Goal: Complete application form: Complete application form

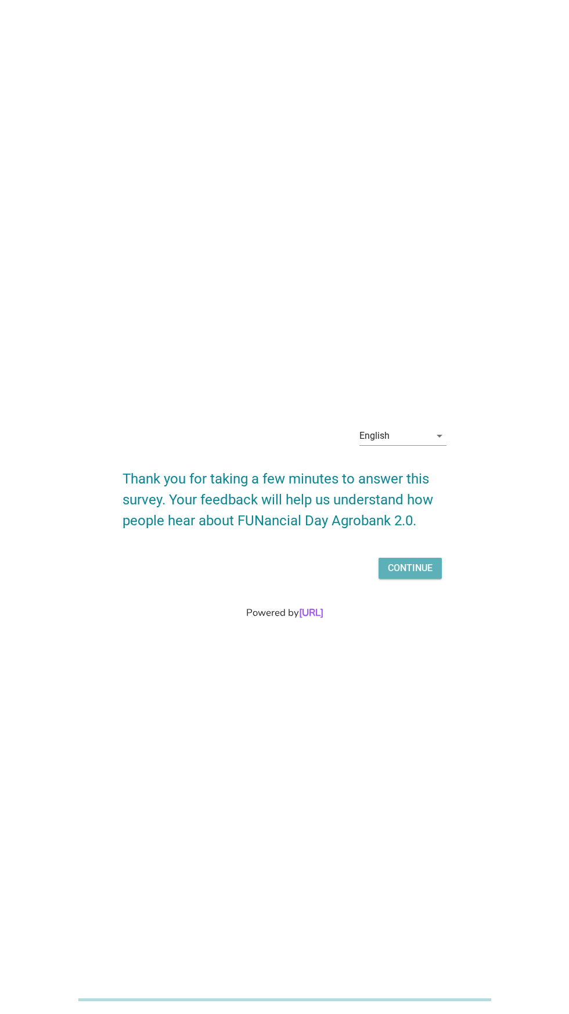
click at [424, 575] on div "Continue" at bounding box center [410, 568] width 45 height 14
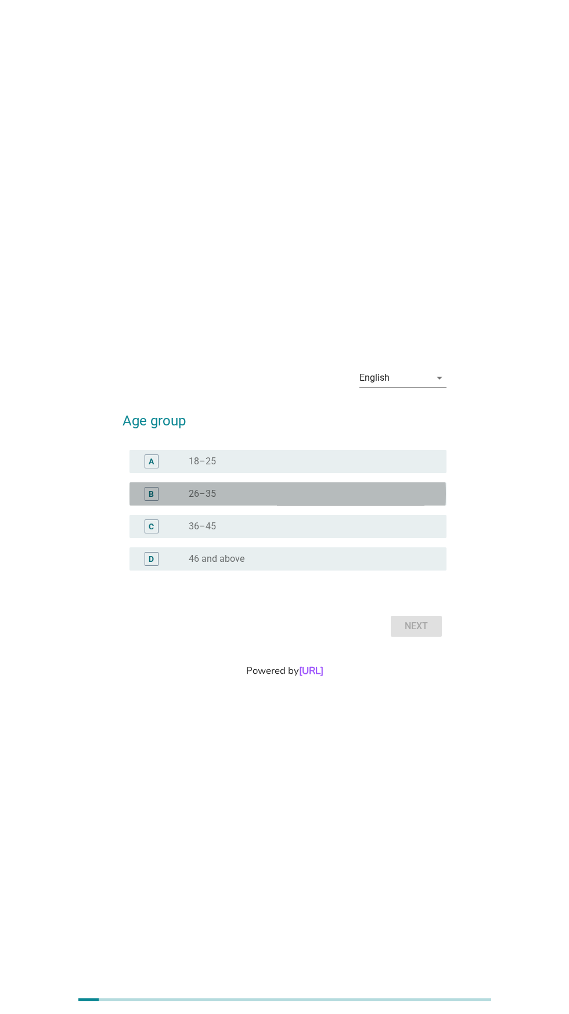
click at [149, 500] on div "B" at bounding box center [151, 493] width 5 height 12
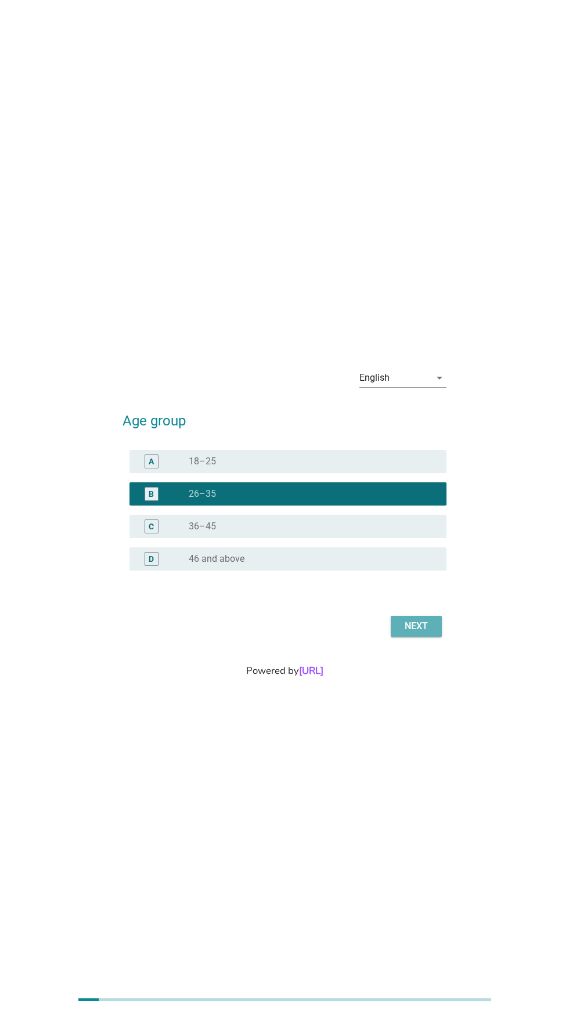
click at [428, 633] on div "Next" at bounding box center [416, 626] width 32 height 14
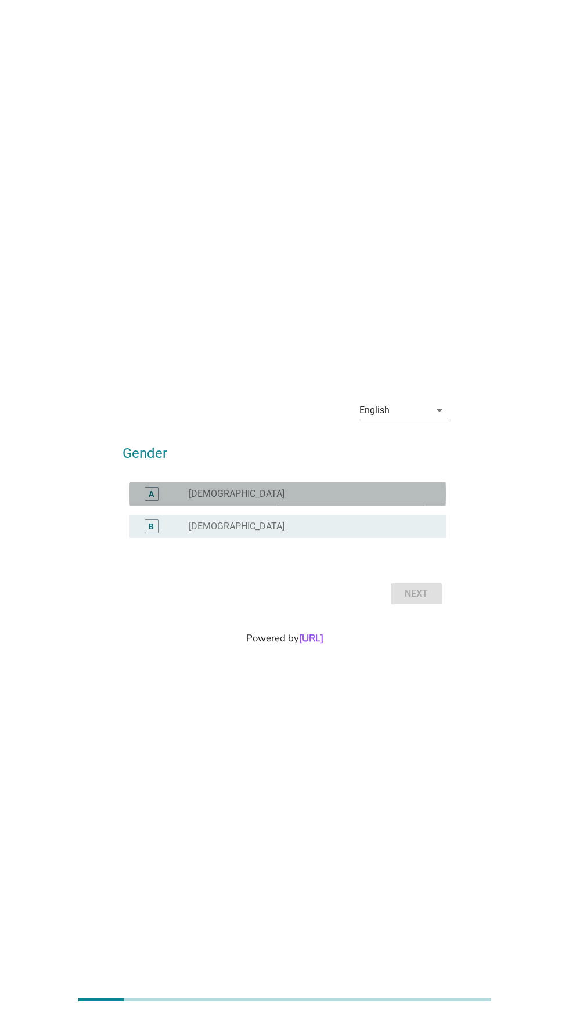
click at [194, 500] on label "[DEMOGRAPHIC_DATA]" at bounding box center [237, 494] width 96 height 12
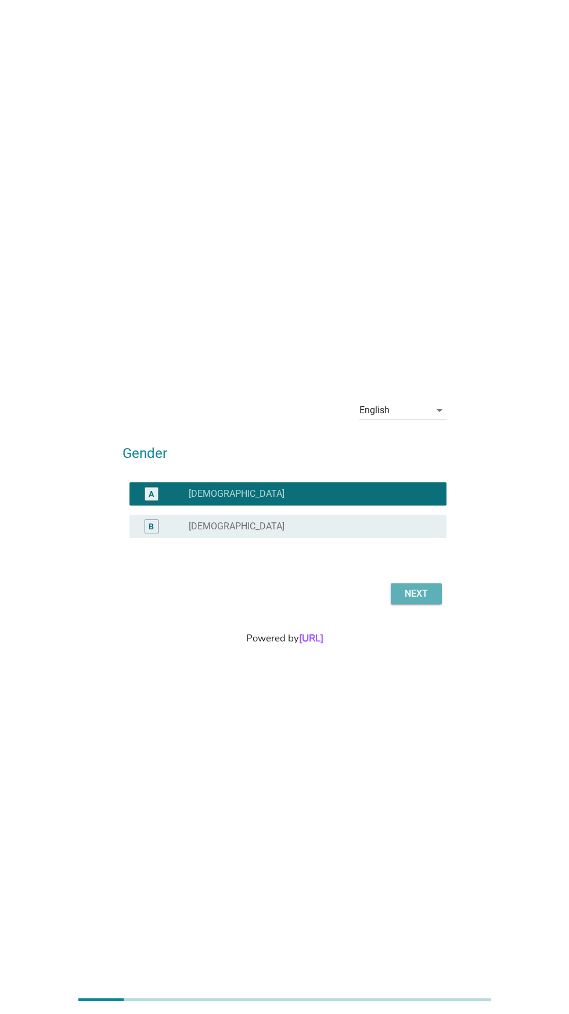
click at [429, 604] on button "Next" at bounding box center [415, 593] width 51 height 21
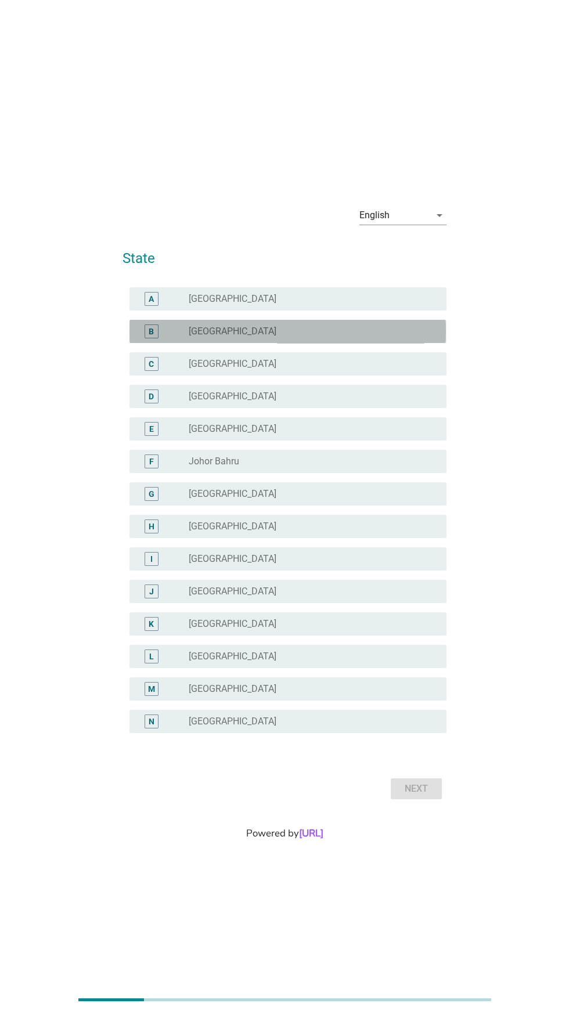
click at [189, 337] on label "[GEOGRAPHIC_DATA]" at bounding box center [233, 332] width 88 height 12
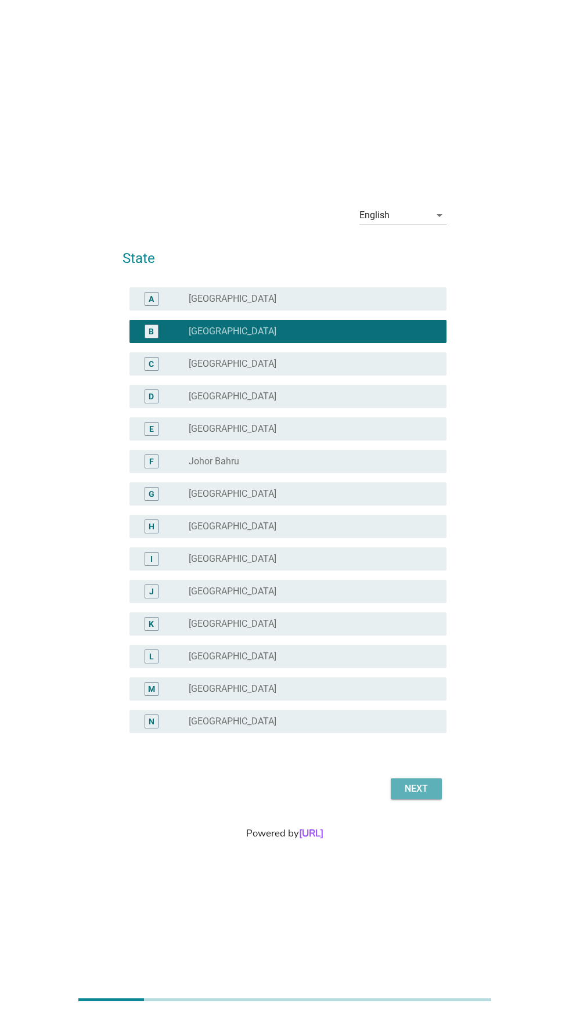
click at [417, 799] on button "Next" at bounding box center [415, 788] width 51 height 21
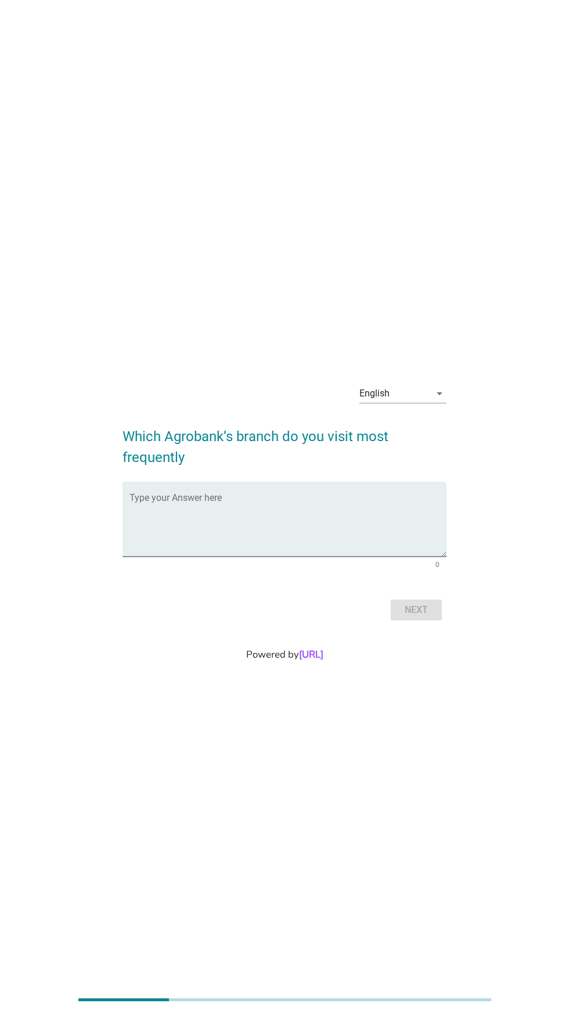
click at [174, 556] on textarea "Type your Answer here" at bounding box center [287, 526] width 316 height 61
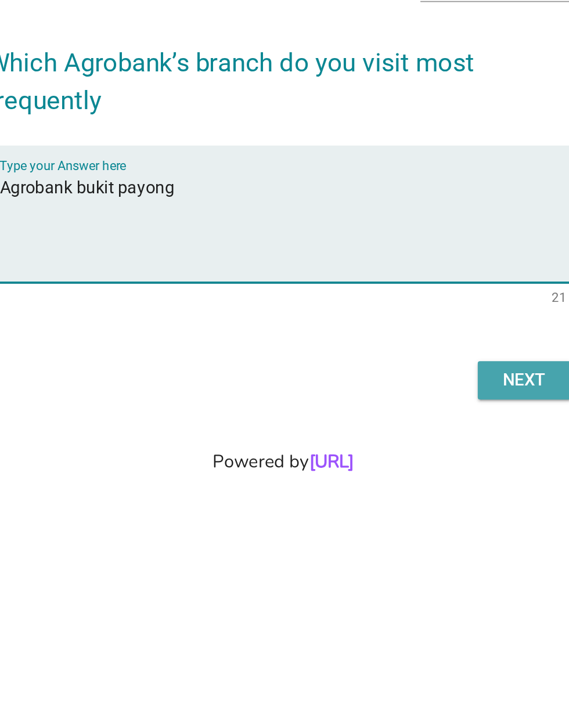
type textarea "Agrobank bukit payong"
click at [415, 461] on div "Next" at bounding box center [416, 454] width 32 height 14
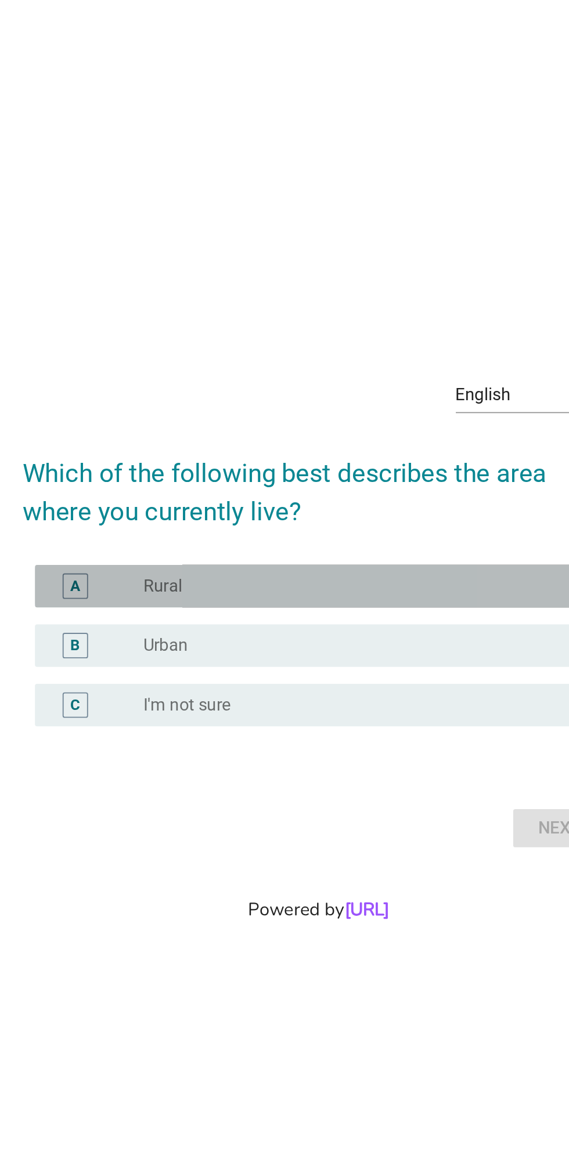
click at [227, 562] on div "radio_button_unchecked Rural" at bounding box center [308, 556] width 239 height 12
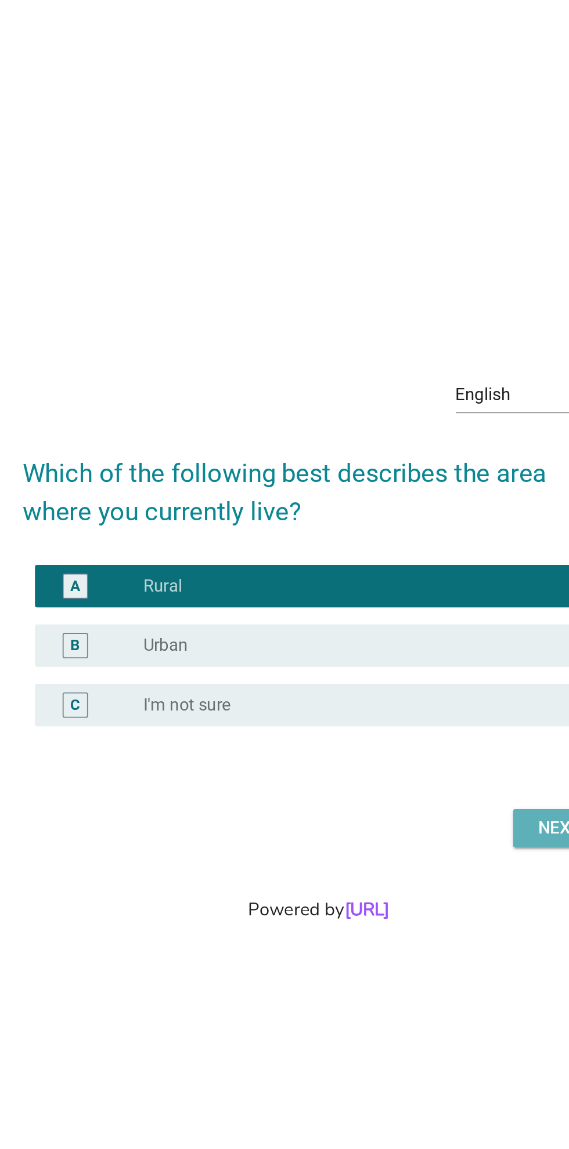
click at [404, 695] on div "Next" at bounding box center [416, 688] width 32 height 14
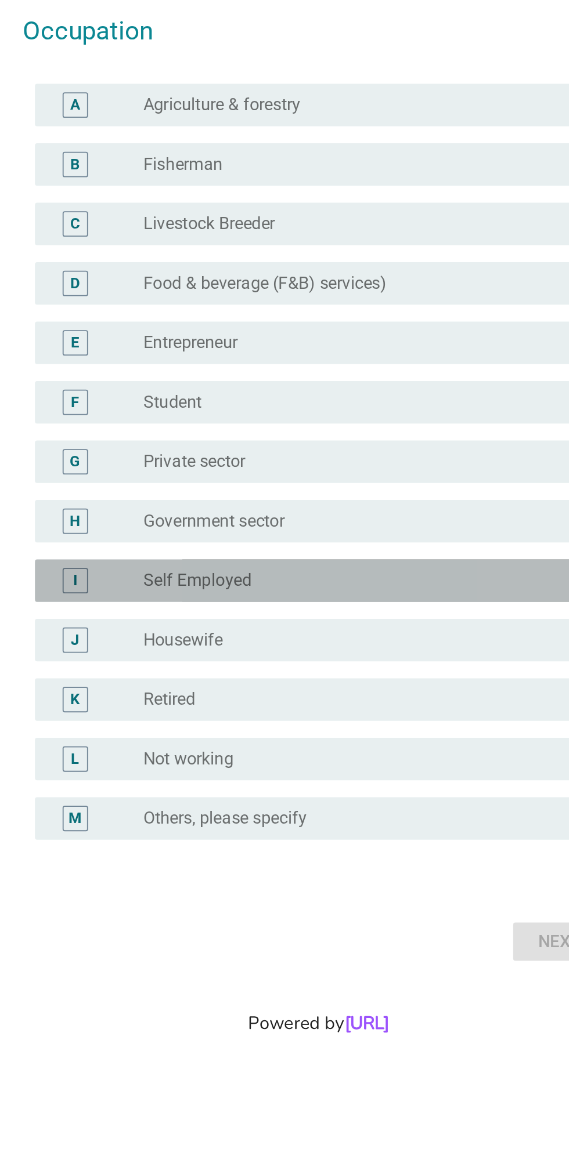
click at [323, 654] on div "I radio_button_unchecked Self Employed" at bounding box center [287, 642] width 316 height 23
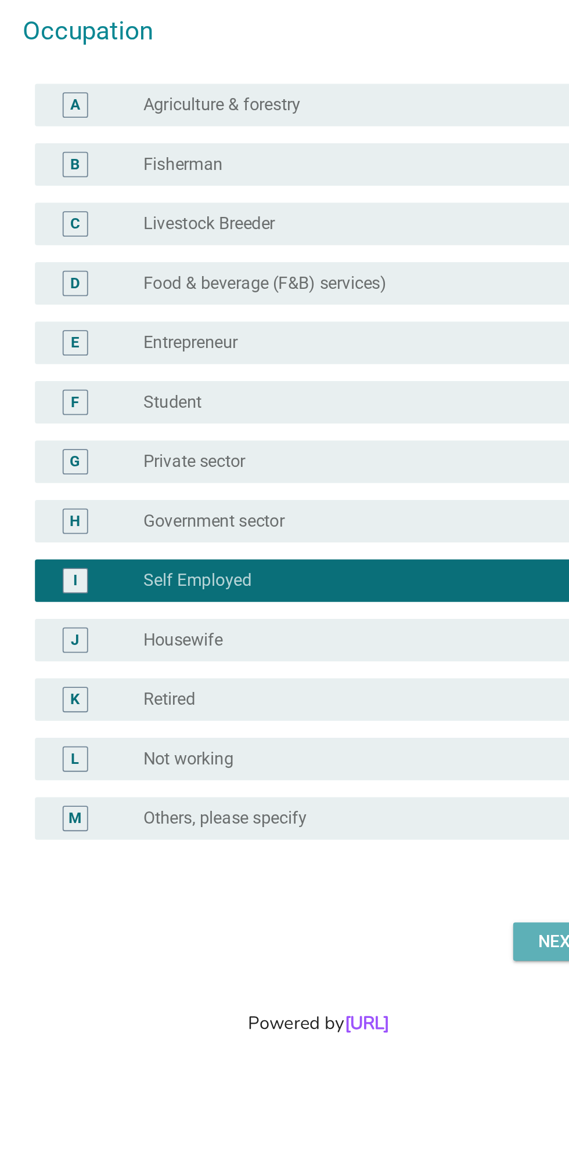
click at [402, 851] on button "Next" at bounding box center [415, 840] width 51 height 21
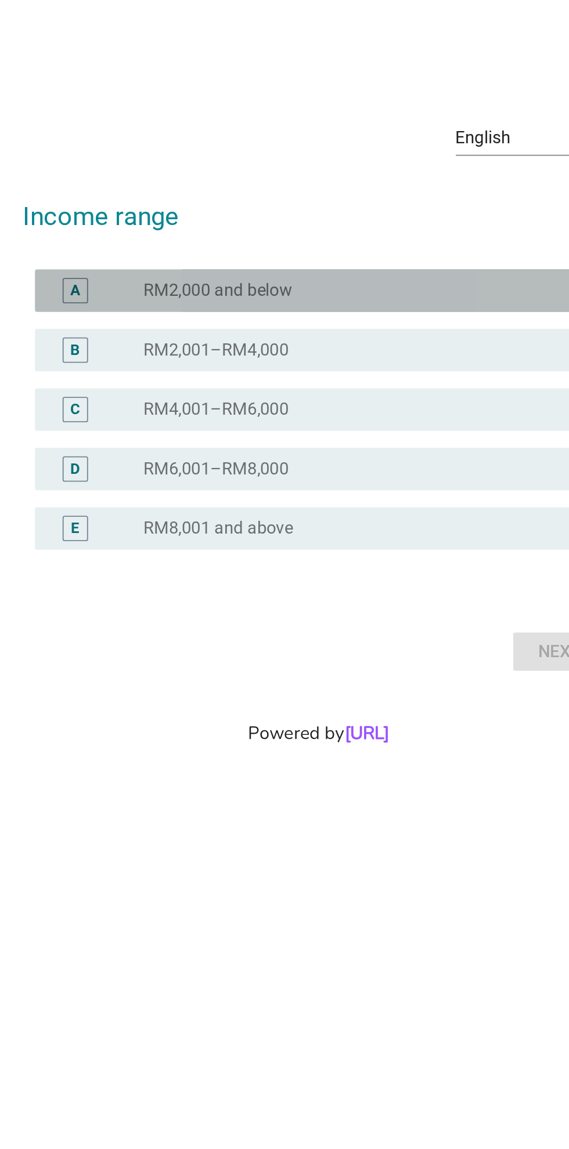
click at [151, 478] on div "A" at bounding box center [151, 484] width 5 height 12
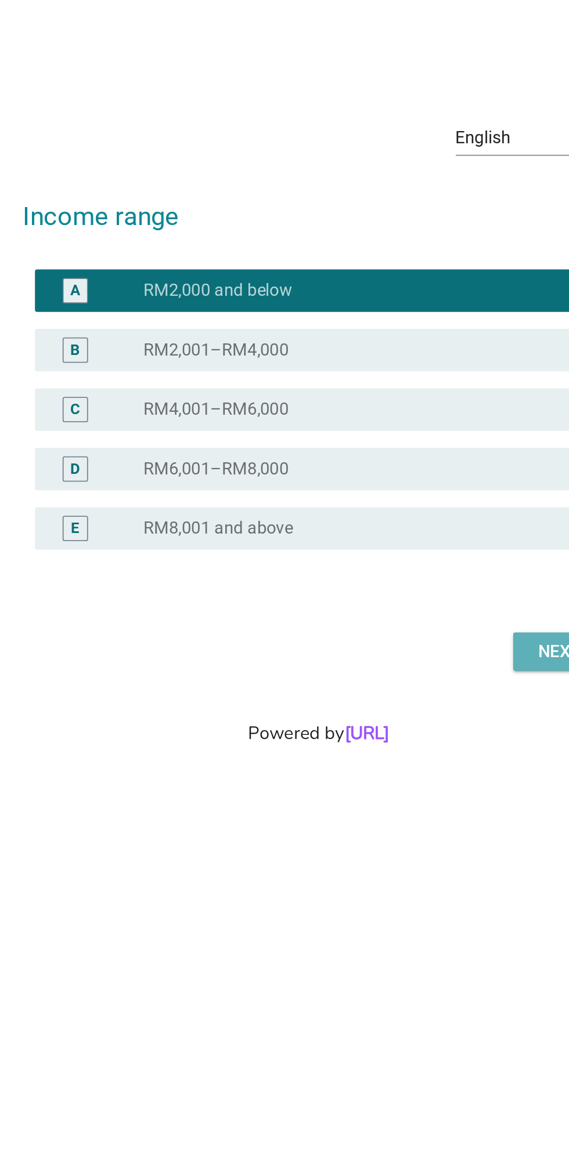
click at [405, 675] on div "Next" at bounding box center [416, 682] width 32 height 14
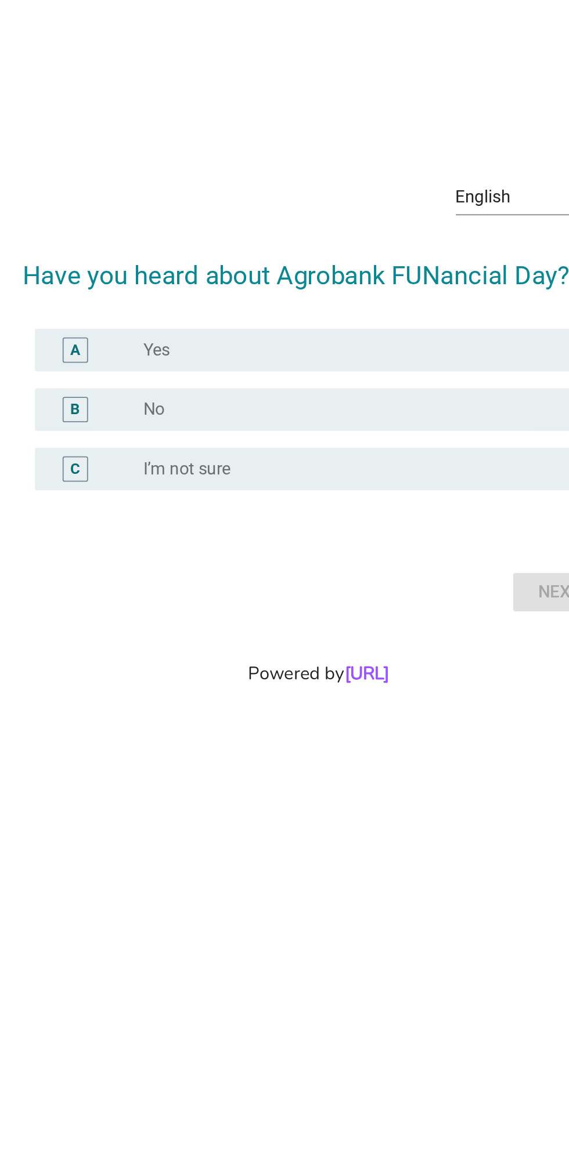
scroll to position [32, 0]
click at [151, 523] on div "A" at bounding box center [151, 517] width 5 height 12
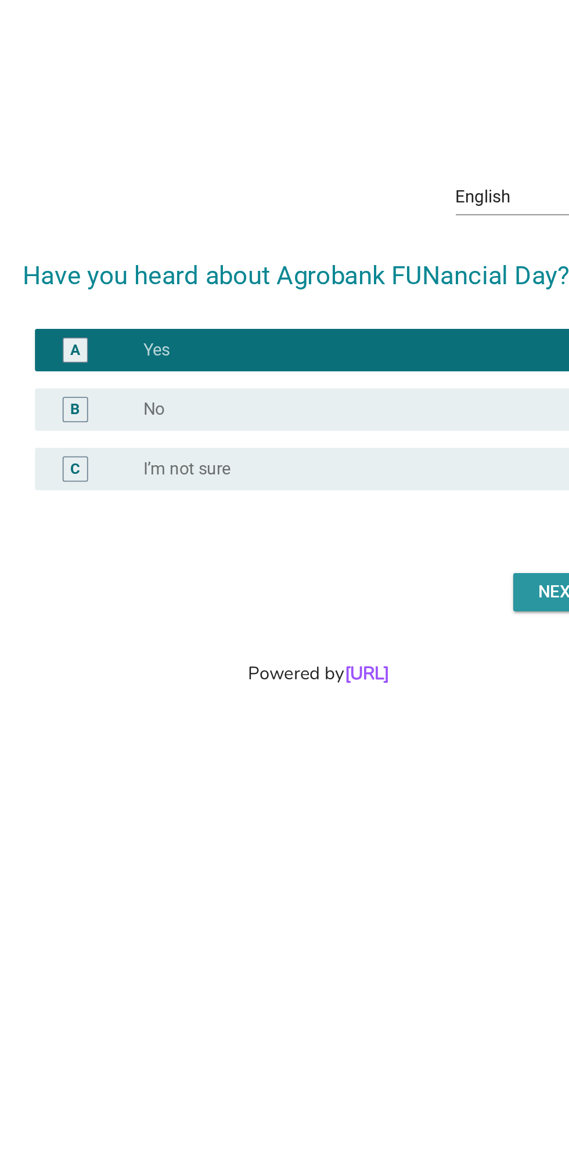
click at [405, 656] on div "Next" at bounding box center [416, 649] width 32 height 14
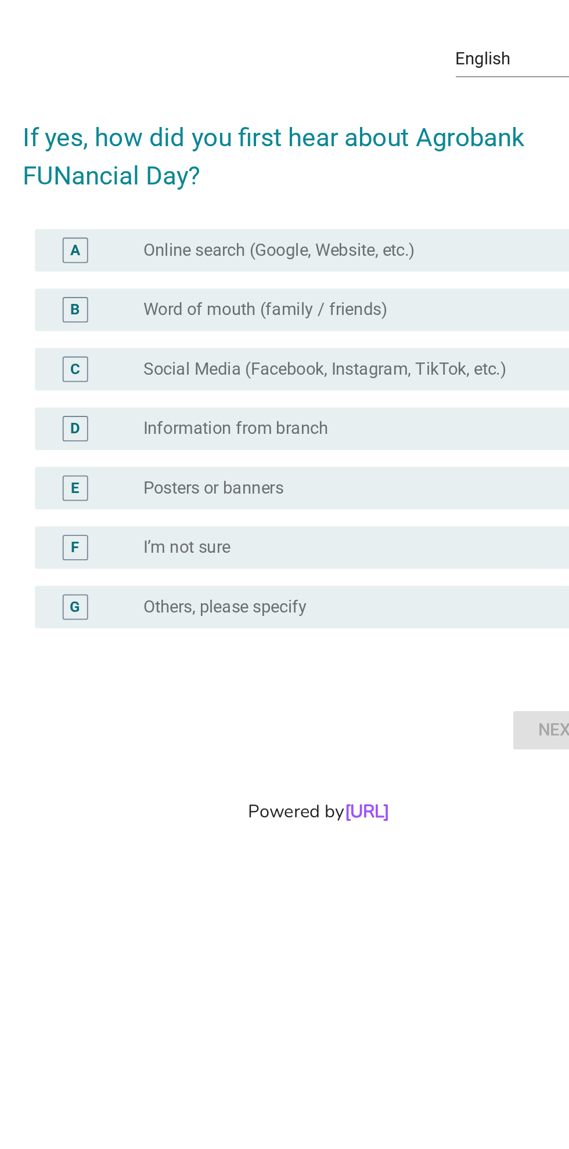
scroll to position [0, 0]
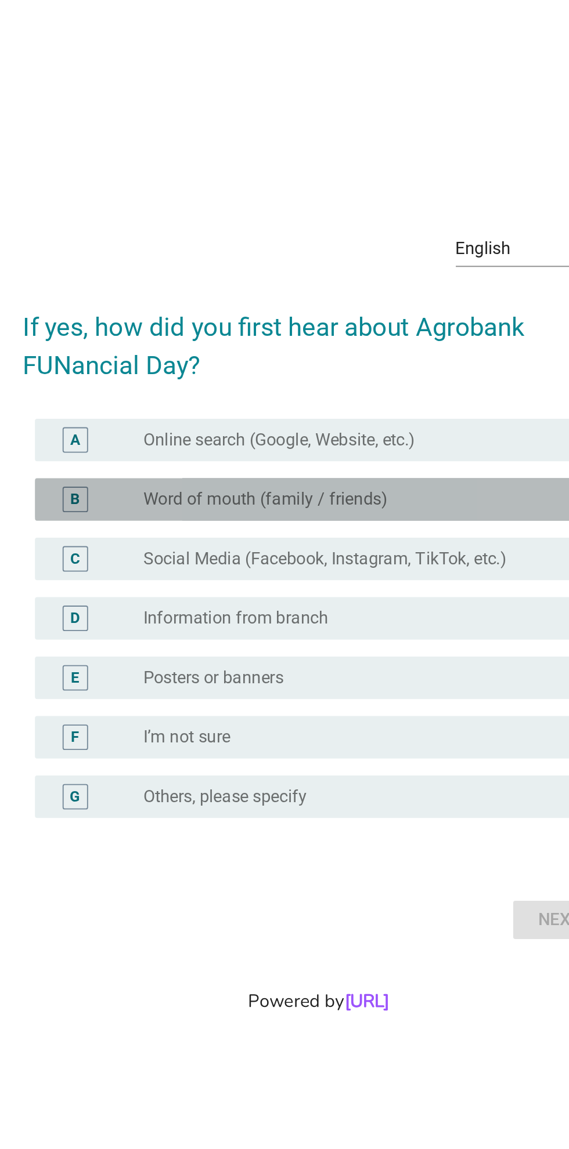
click at [350, 529] on div "radio_button_unchecked Word of mouth (family / friends)" at bounding box center [308, 524] width 239 height 12
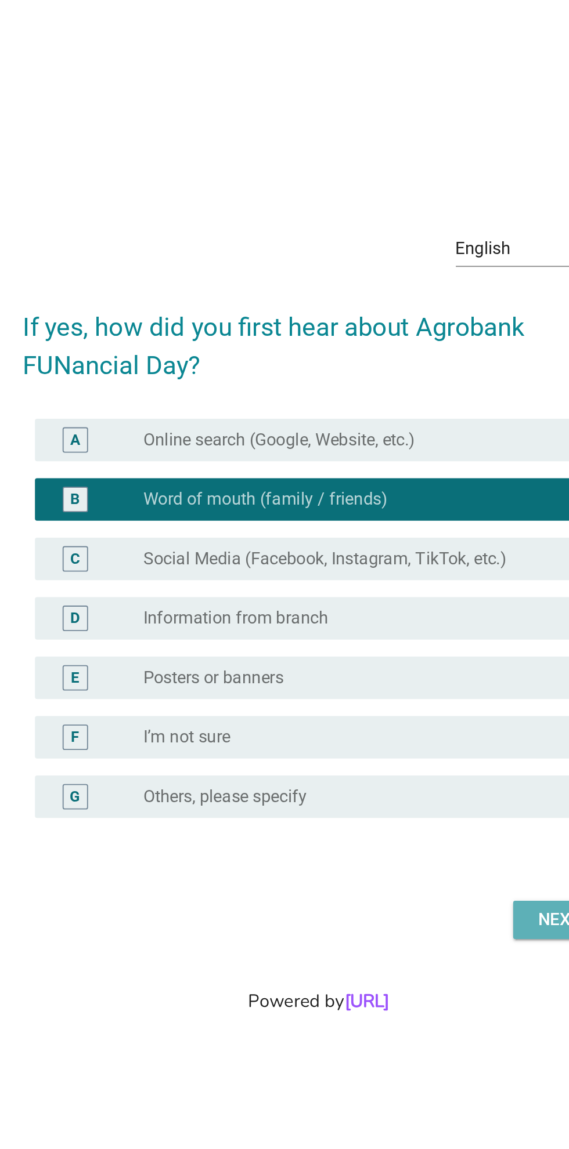
click at [404, 760] on div "Next" at bounding box center [416, 753] width 32 height 14
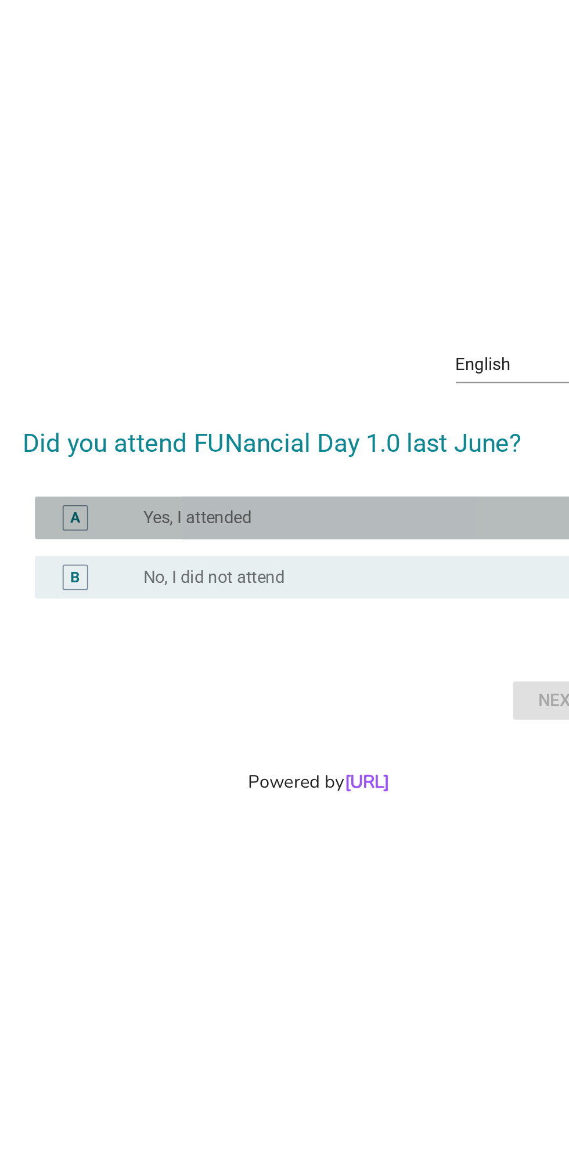
click at [149, 529] on div "A radio_button_unchecked Yes, I attended" at bounding box center [287, 533] width 316 height 23
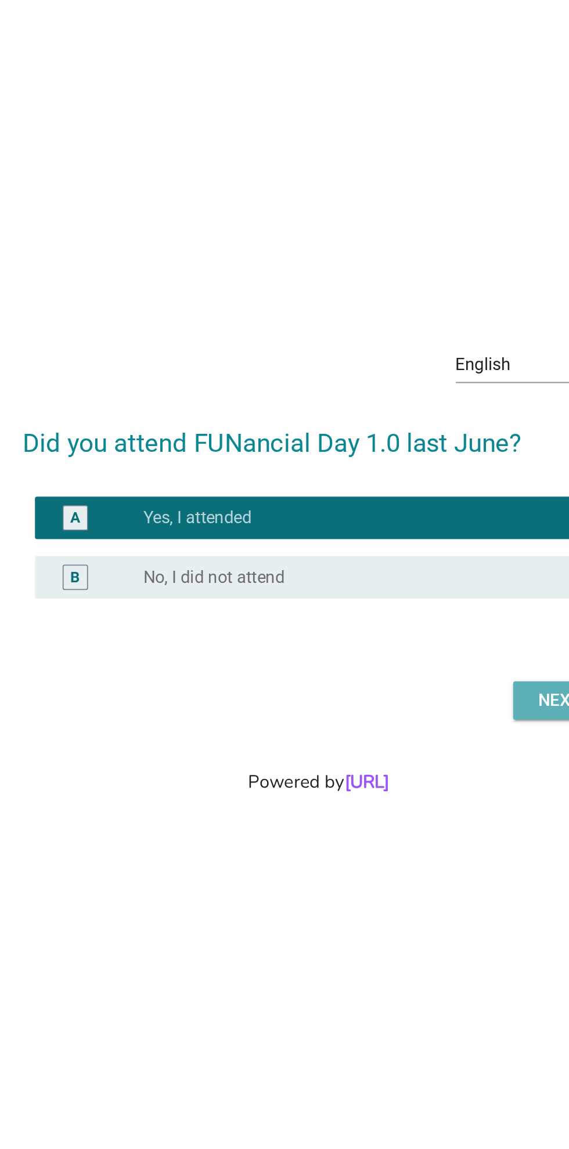
click at [402, 637] on div "Next" at bounding box center [416, 633] width 32 height 14
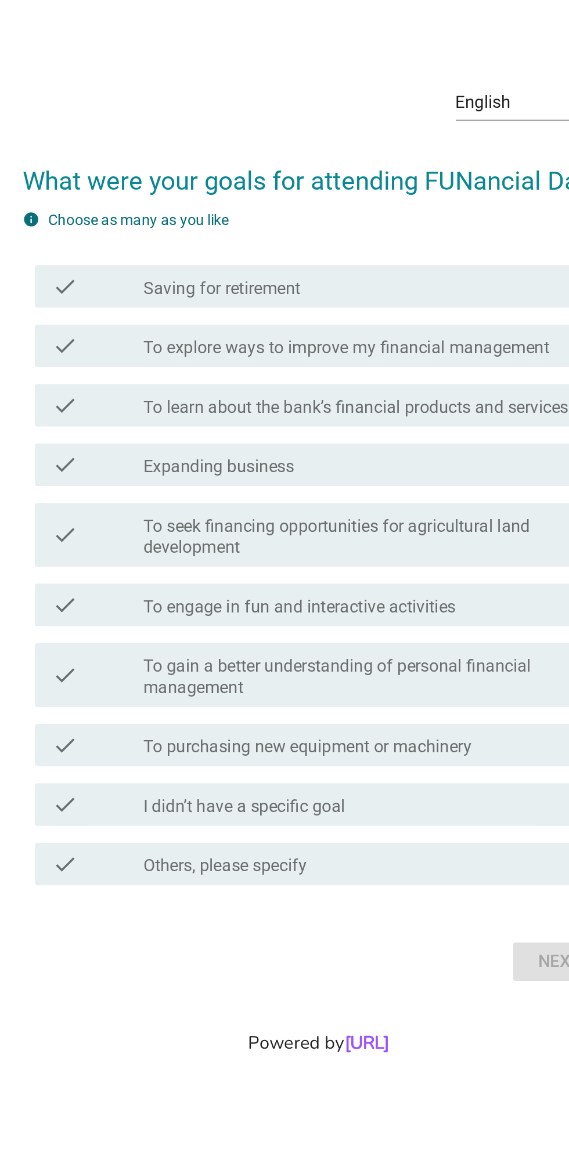
scroll to position [0, 0]
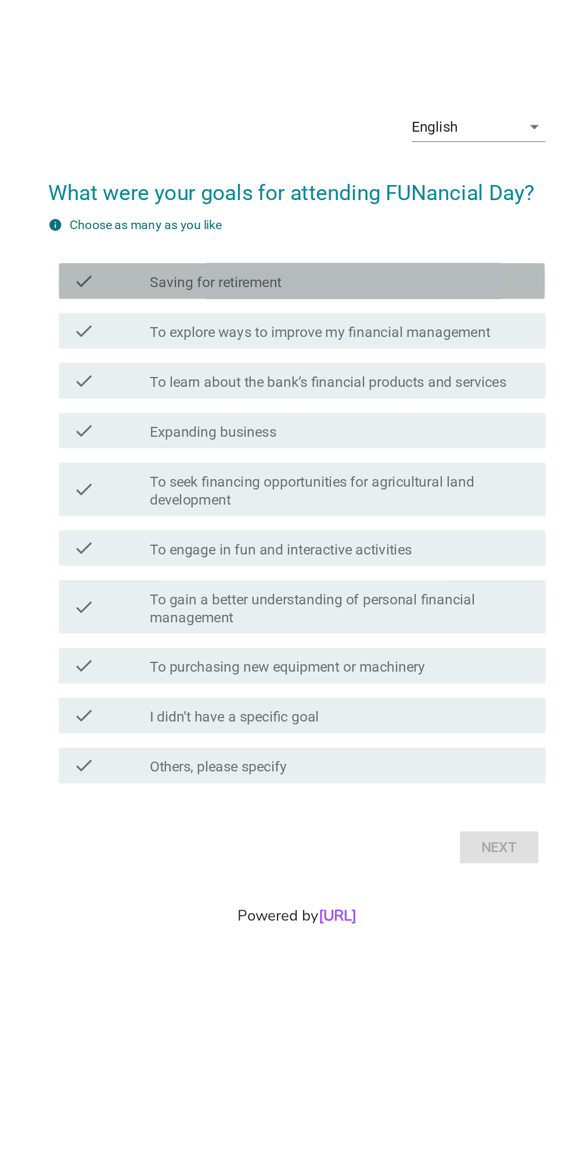
click at [167, 442] on div "check" at bounding box center [164, 435] width 50 height 14
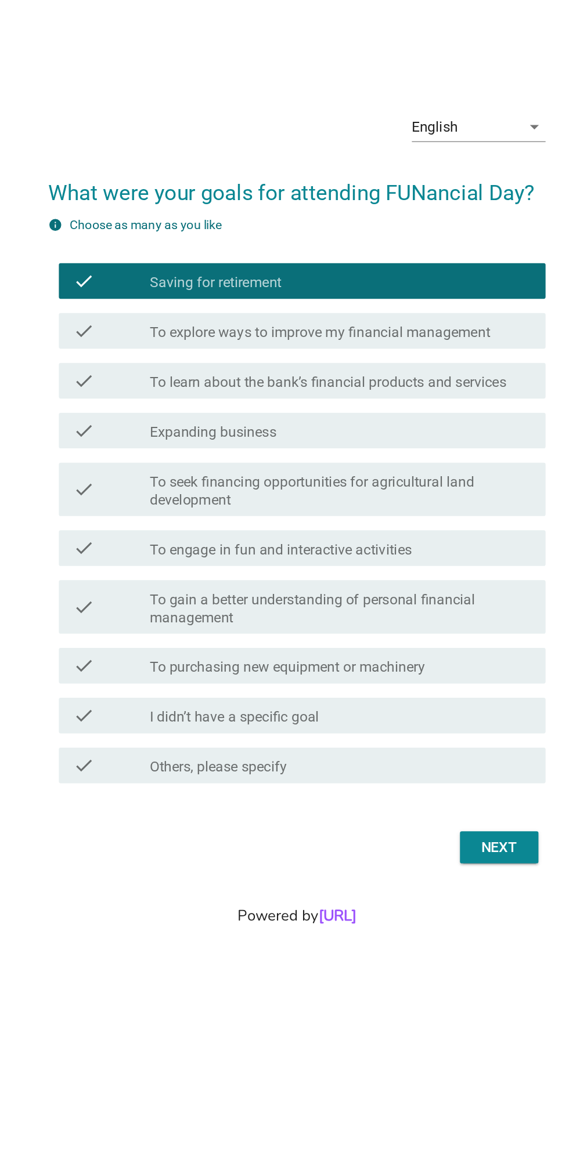
click at [154, 475] on div "check" at bounding box center [164, 468] width 50 height 14
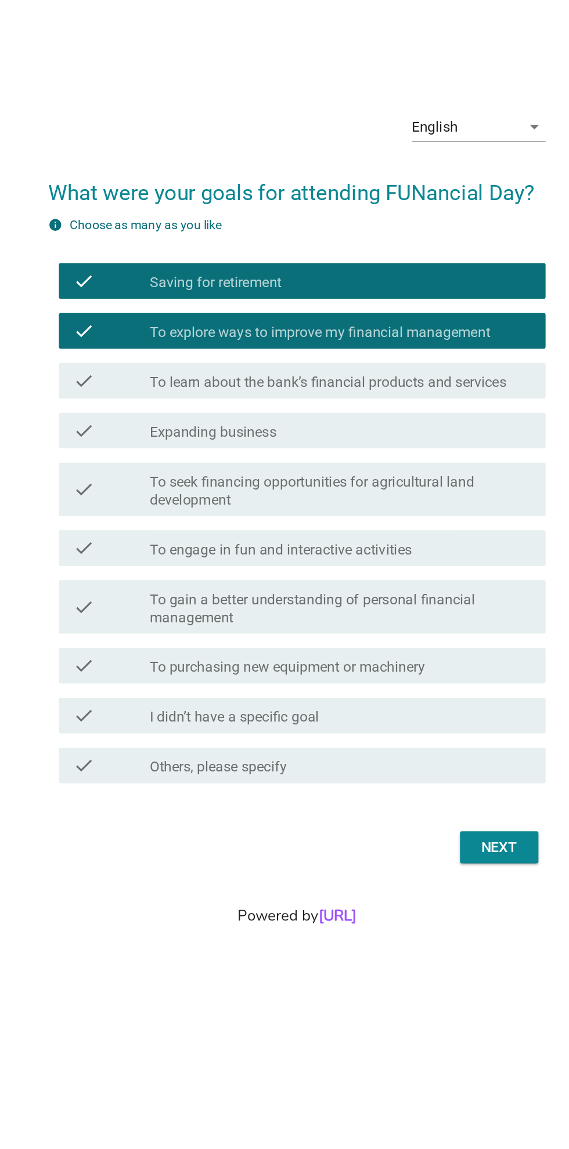
click at [160, 475] on div "check" at bounding box center [164, 468] width 50 height 14
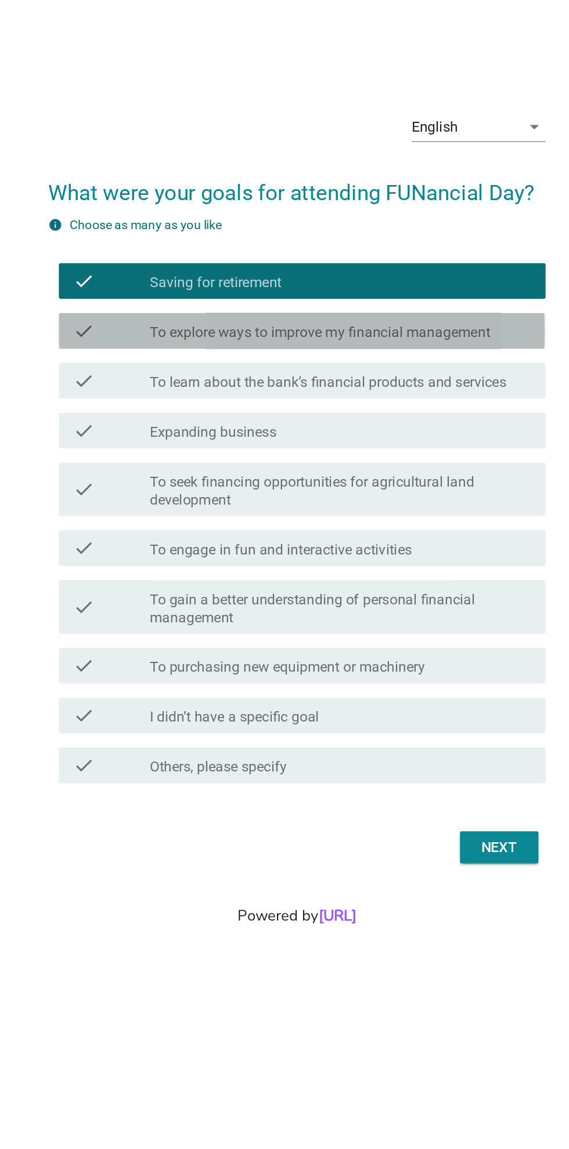
click at [155, 475] on div "check" at bounding box center [164, 468] width 50 height 14
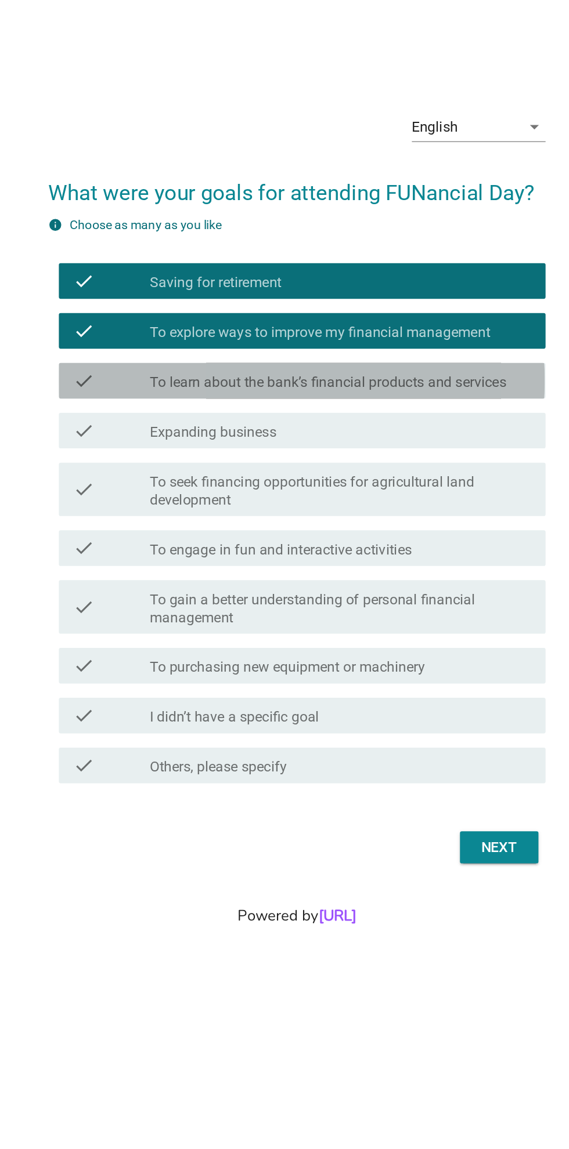
click at [172, 507] on div "check" at bounding box center [164, 500] width 50 height 14
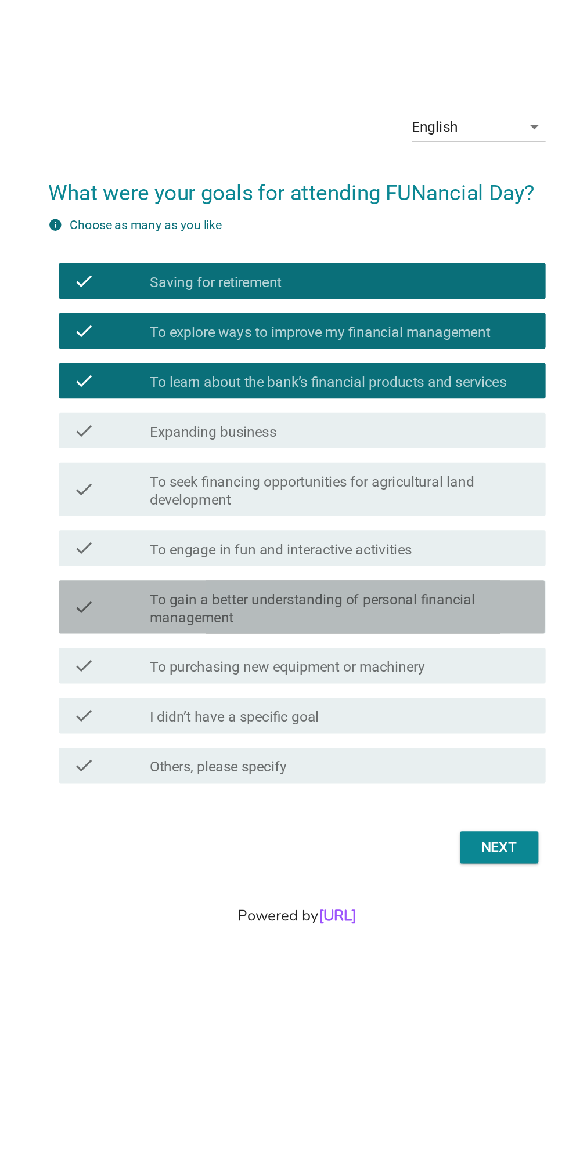
click at [402, 660] on label "To gain a better understanding of personal financial management" at bounding box center [313, 648] width 248 height 23
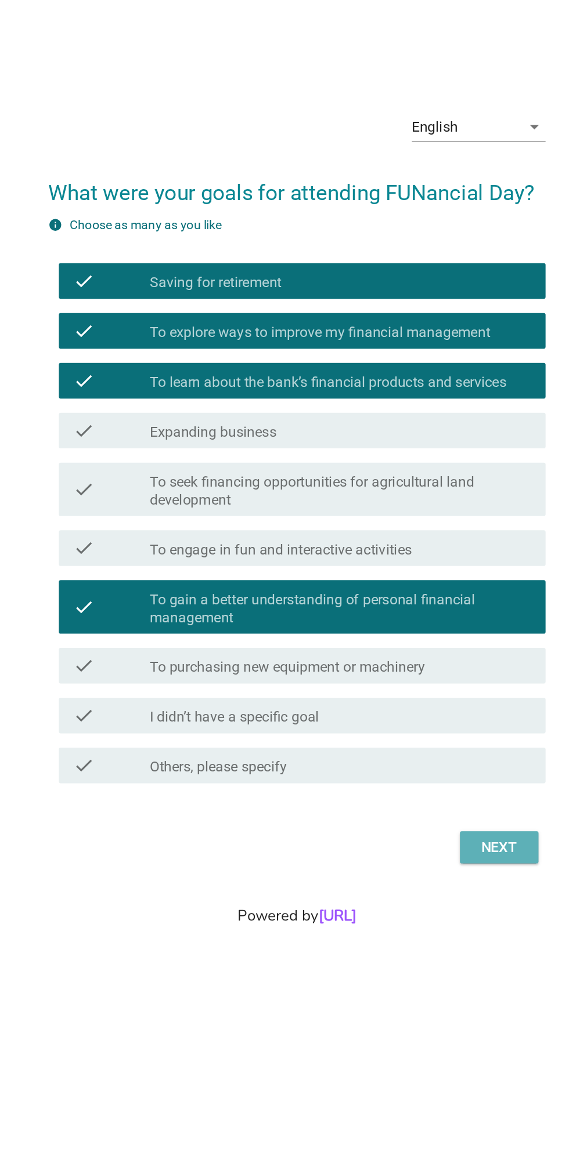
click at [416, 811] on div "Next" at bounding box center [416, 804] width 32 height 14
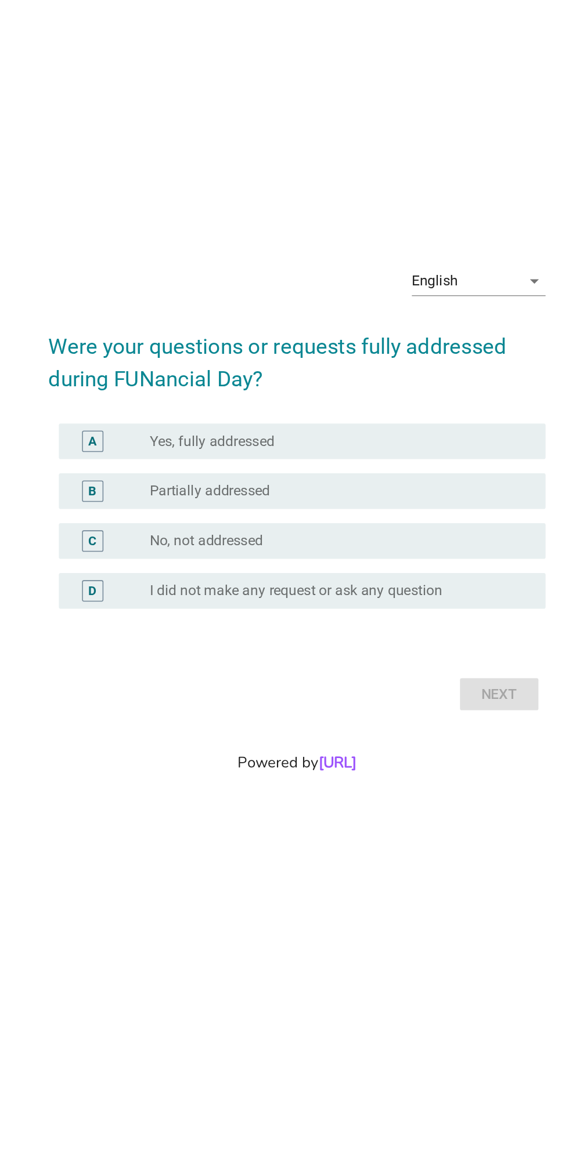
scroll to position [100, 0]
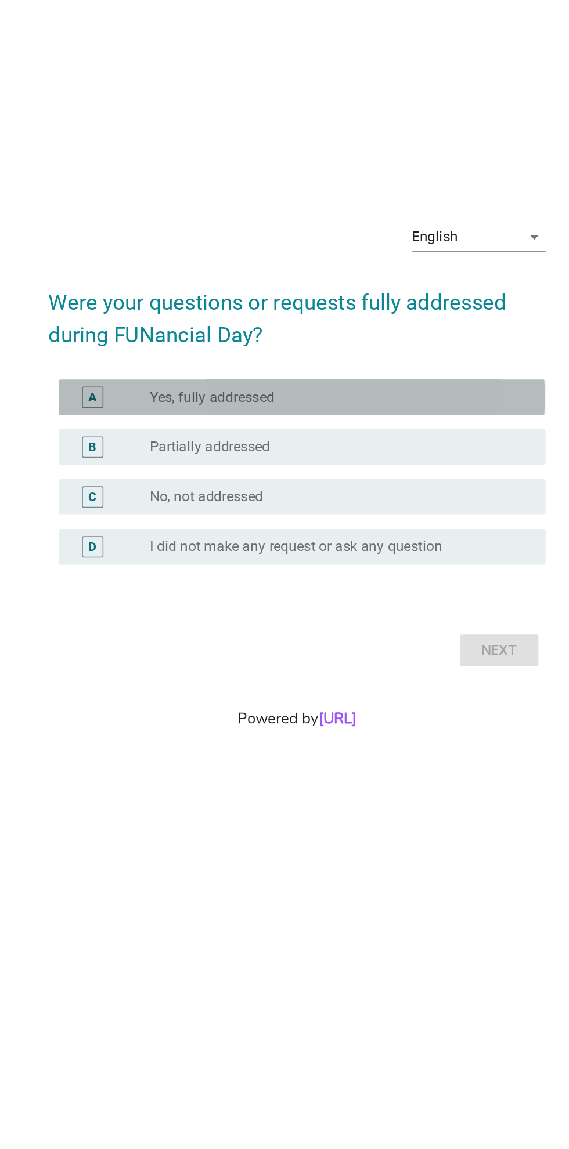
click at [150, 500] on div "A radio_button_unchecked Yes, fully addressed" at bounding box center [287, 511] width 316 height 23
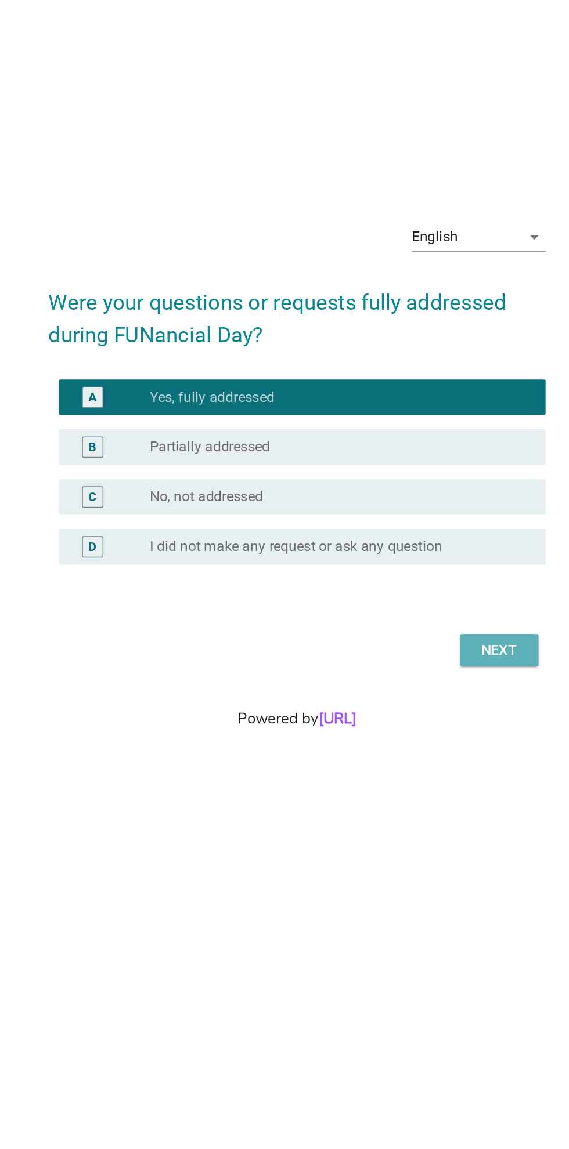
click at [414, 672] on div "Next" at bounding box center [416, 676] width 32 height 14
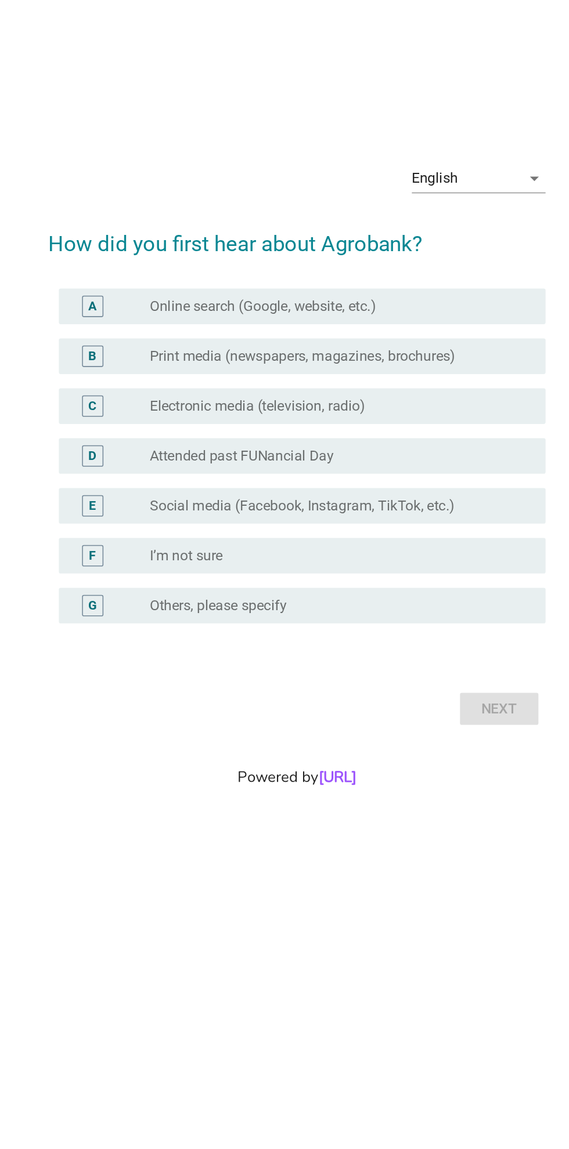
scroll to position [0, 0]
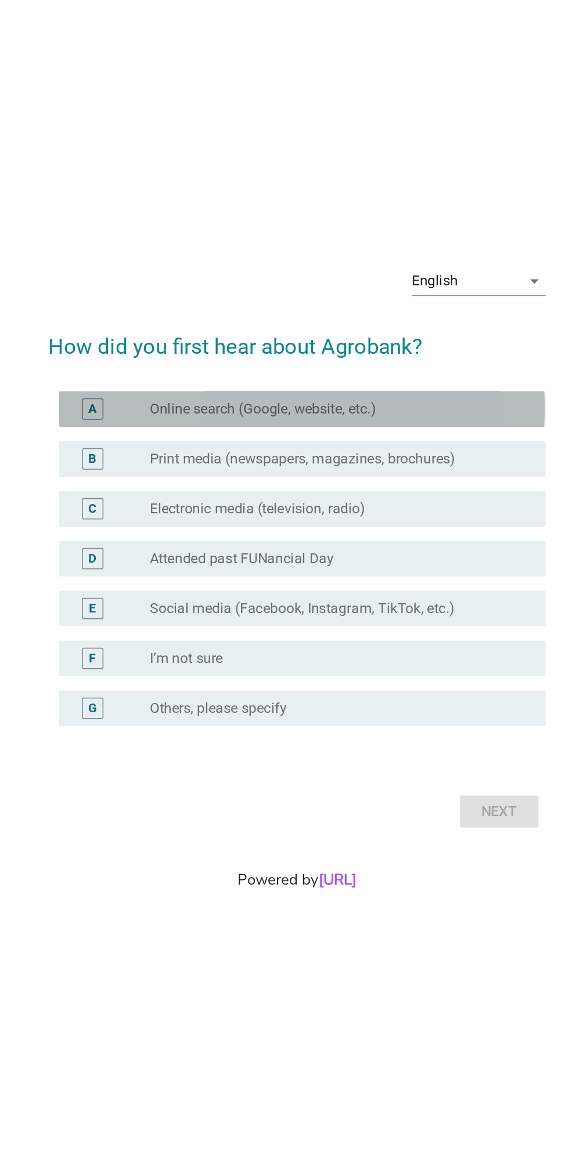
click at [151, 486] on div "A" at bounding box center [151, 480] width 5 height 12
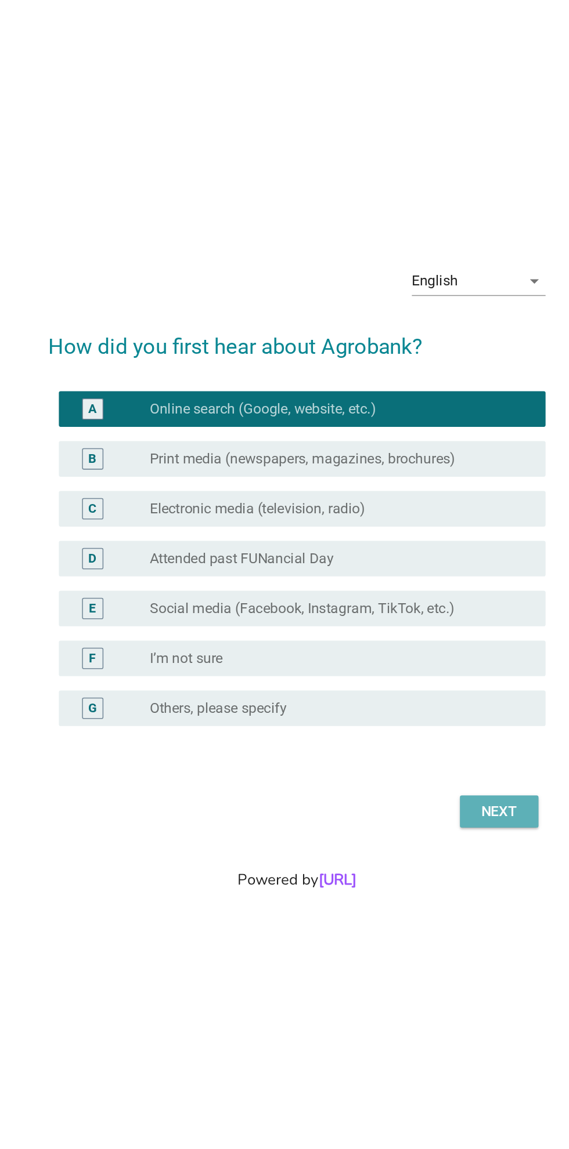
click at [421, 750] on div "Next" at bounding box center [416, 743] width 32 height 14
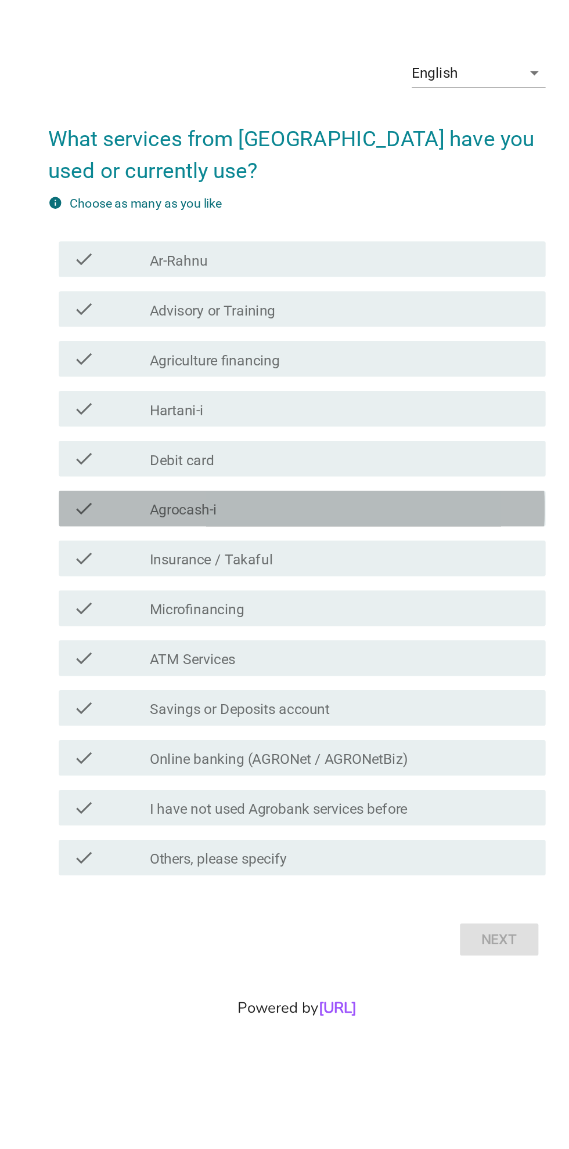
click at [379, 578] on div "check_box_outline_blank Agrocash-i" at bounding box center [313, 571] width 248 height 14
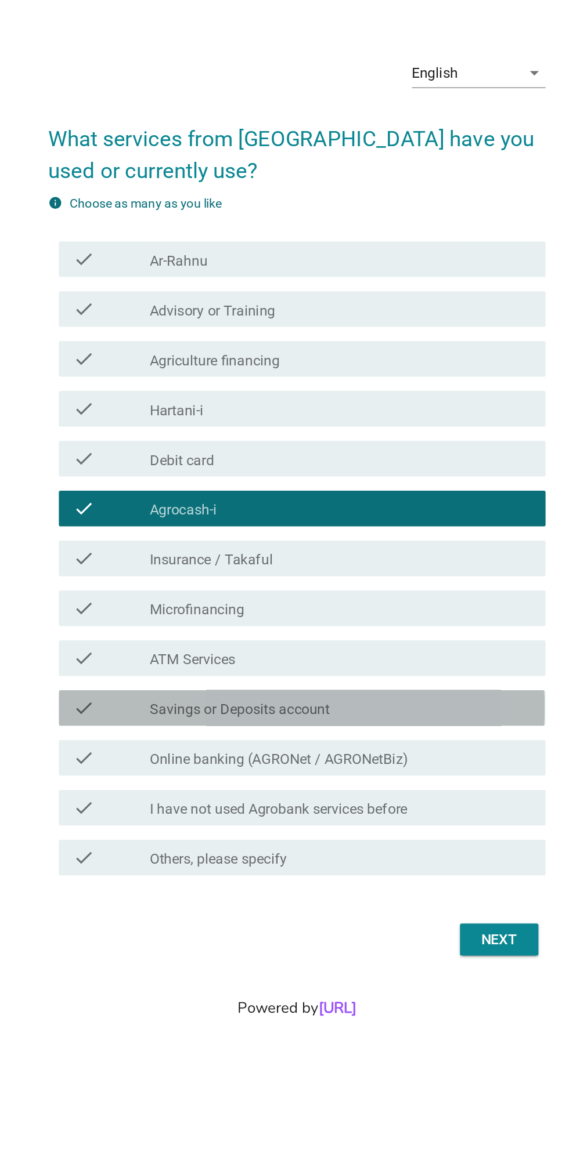
click at [384, 708] on div "check_box_outline_blank Savings or Deposits account" at bounding box center [313, 701] width 248 height 14
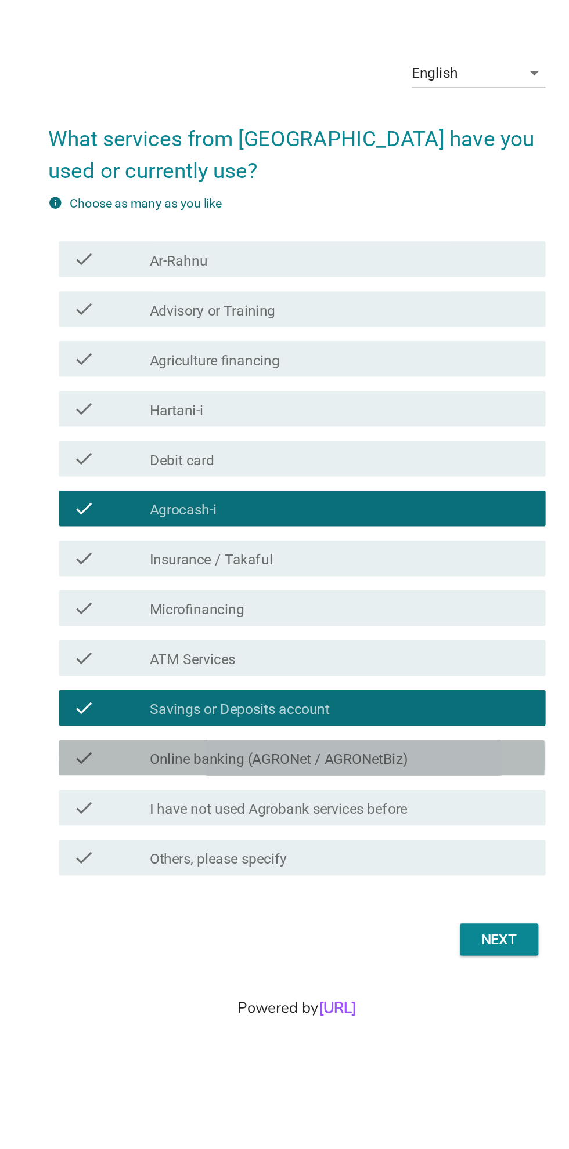
click at [388, 740] on div "check_box_outline_blank Online banking (AGRONet / AGRONetBiz)" at bounding box center [313, 733] width 248 height 14
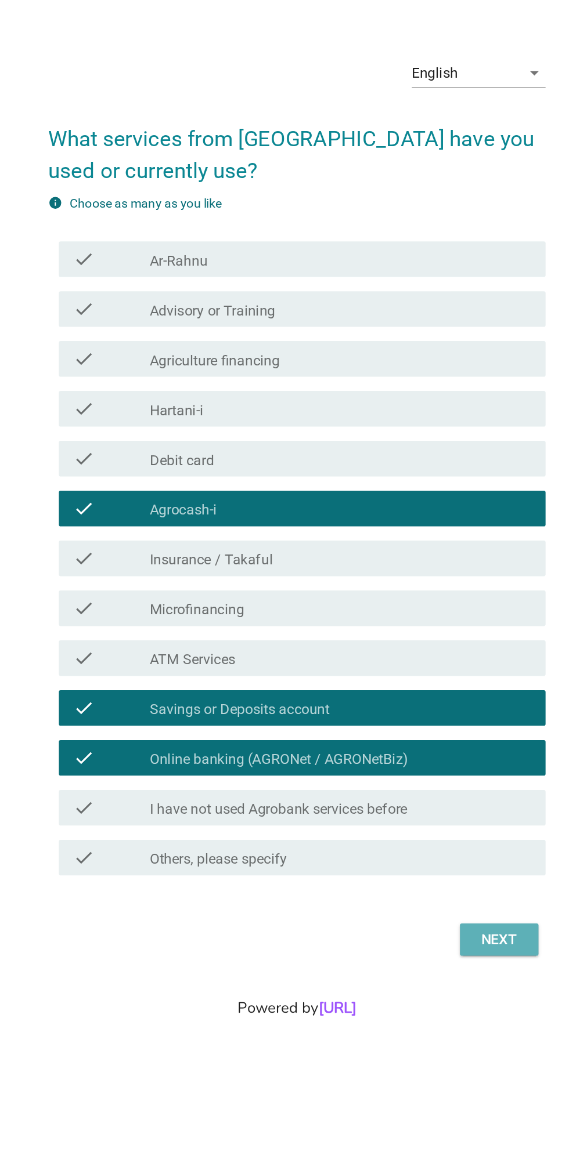
click at [418, 859] on div "Next" at bounding box center [416, 852] width 32 height 14
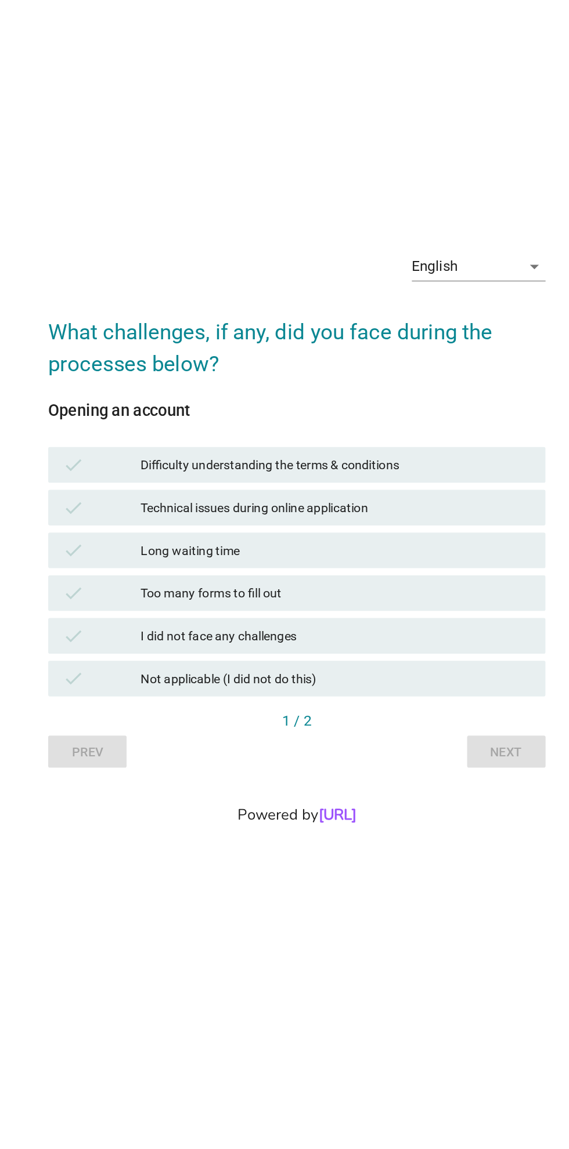
scroll to position [126, 0]
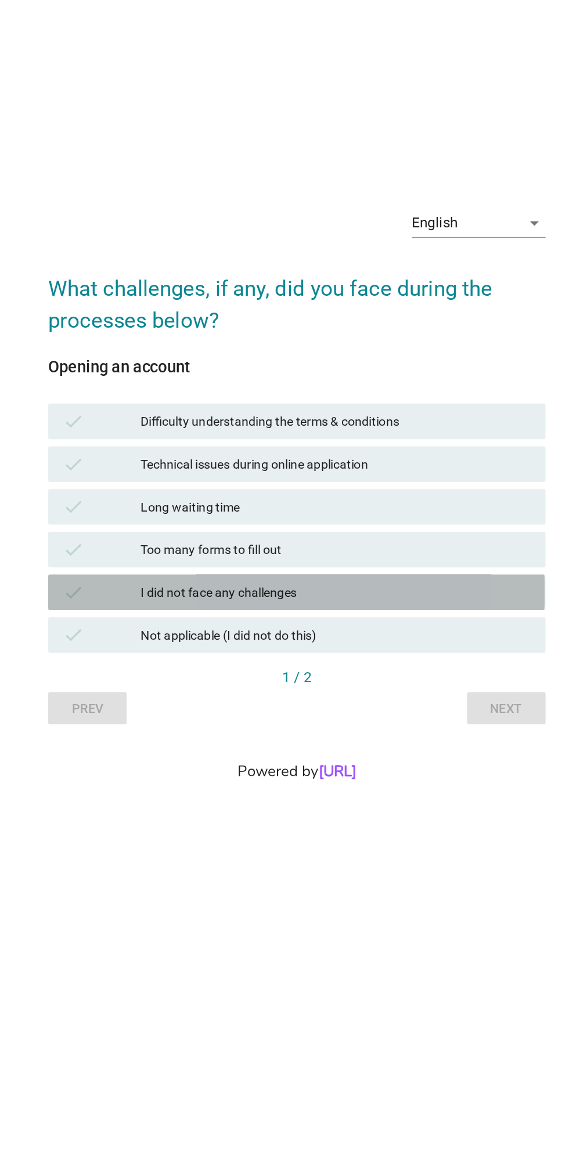
click at [157, 619] on div "check" at bounding box center [157, 626] width 51 height 14
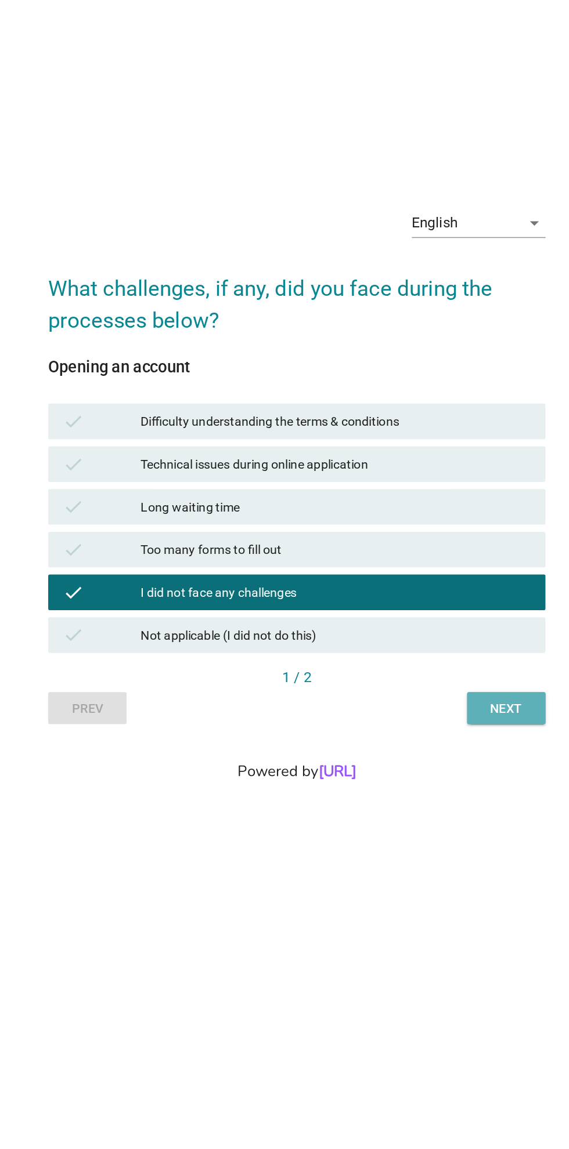
click at [417, 695] on div "Next" at bounding box center [420, 701] width 32 height 12
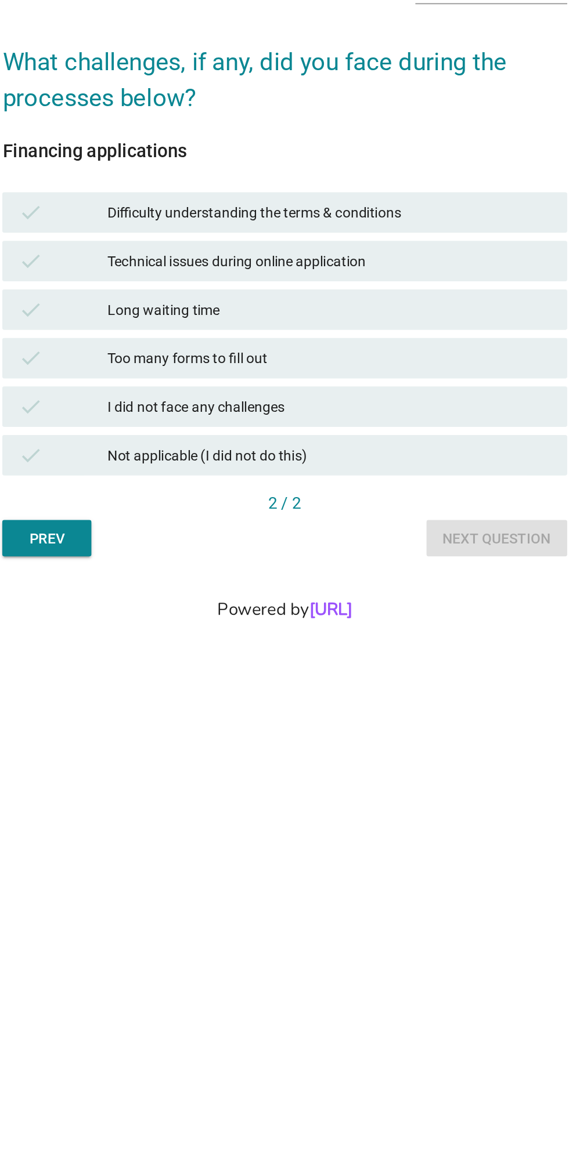
scroll to position [0, 0]
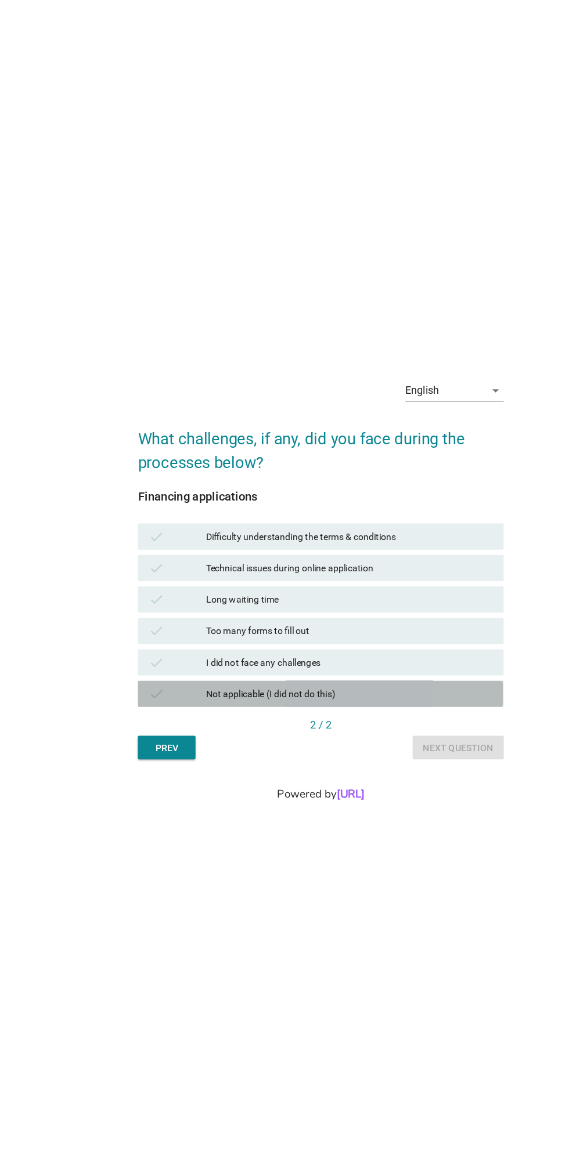
click at [150, 689] on div "check" at bounding box center [157, 682] width 51 height 14
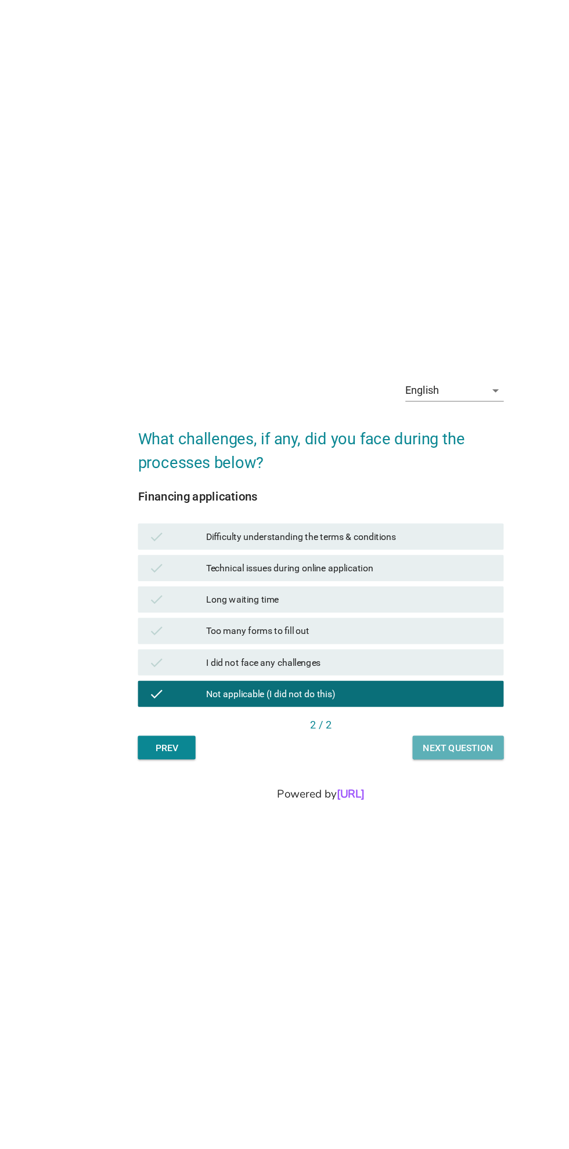
click at [417, 736] on div "Next question" at bounding box center [406, 730] width 62 height 12
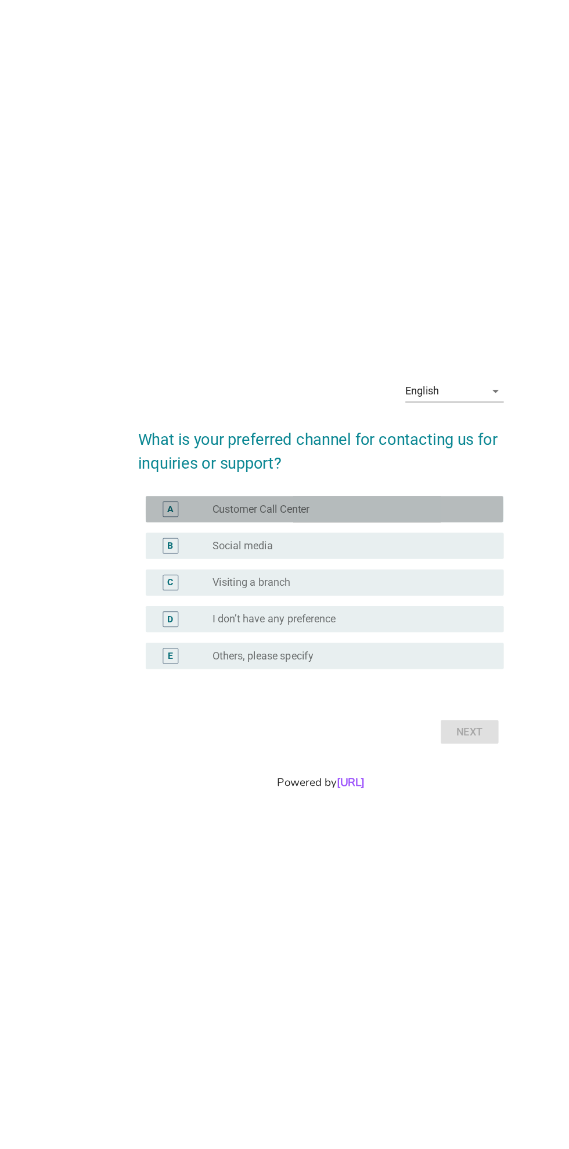
click at [399, 524] on div "radio_button_unchecked Customer Call Center" at bounding box center [308, 518] width 239 height 12
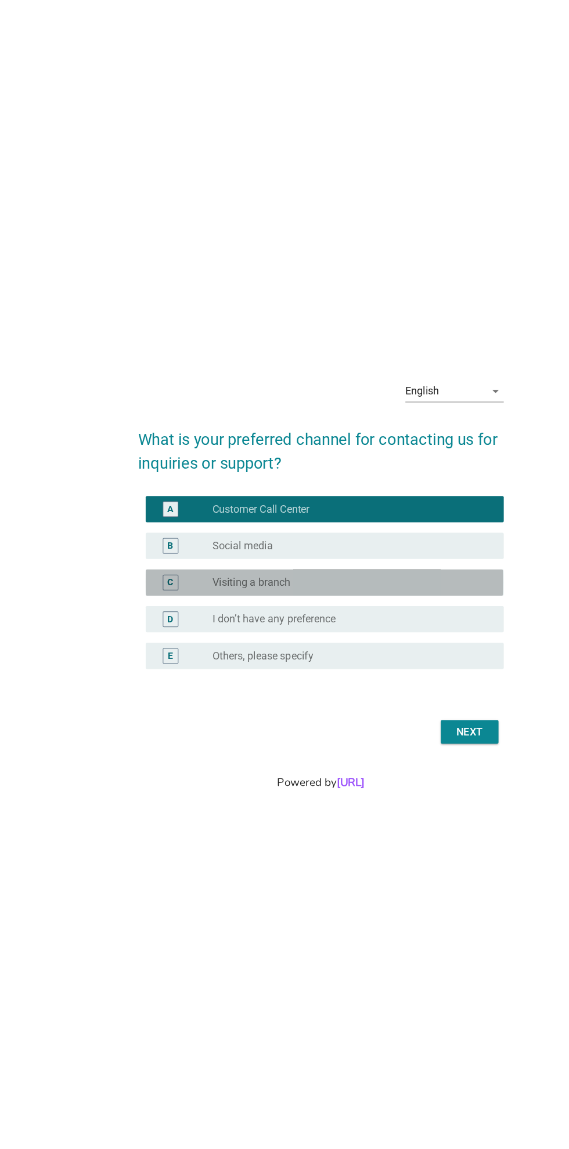
click at [389, 589] on div "radio_button_unchecked Visiting a branch" at bounding box center [308, 583] width 239 height 12
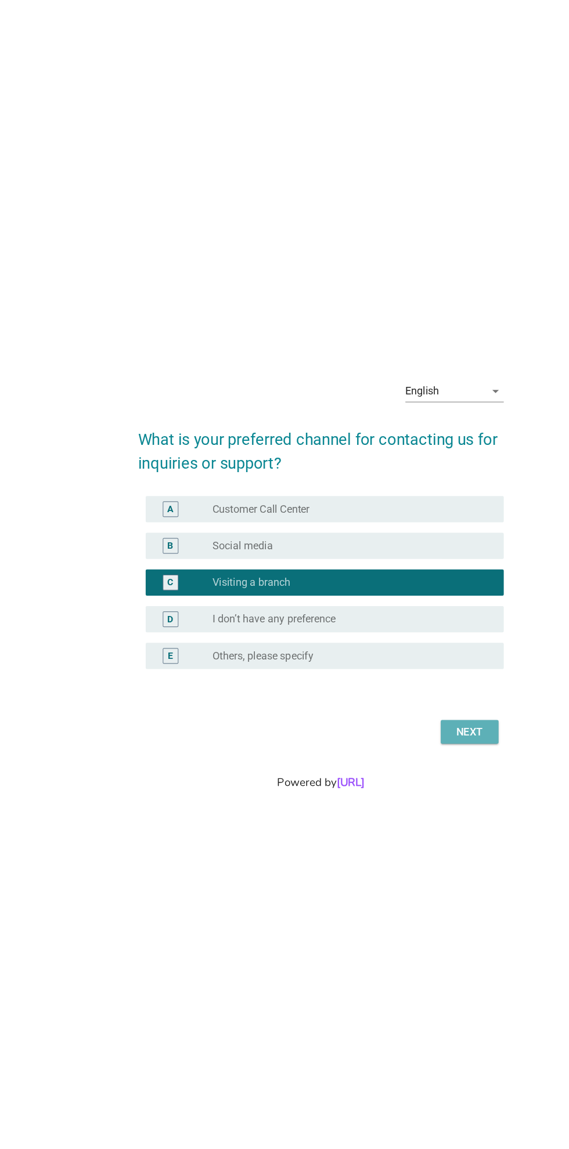
click at [411, 722] on div "Next" at bounding box center [416, 715] width 32 height 14
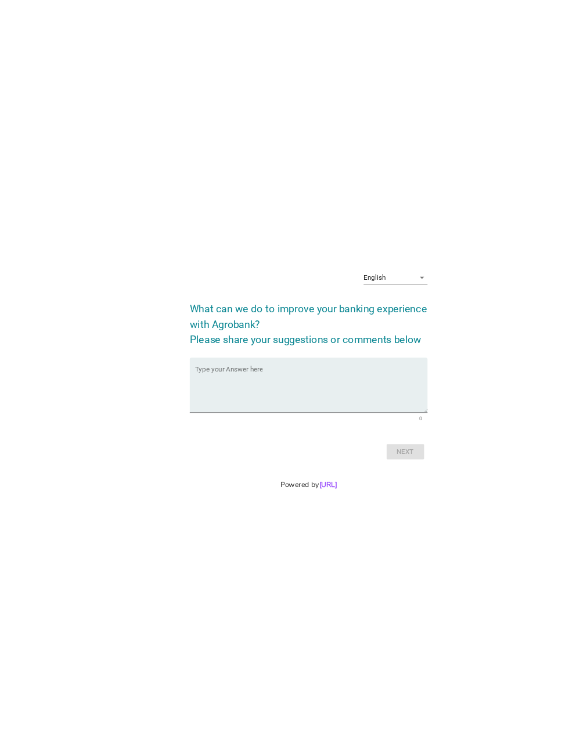
scroll to position [32, 0]
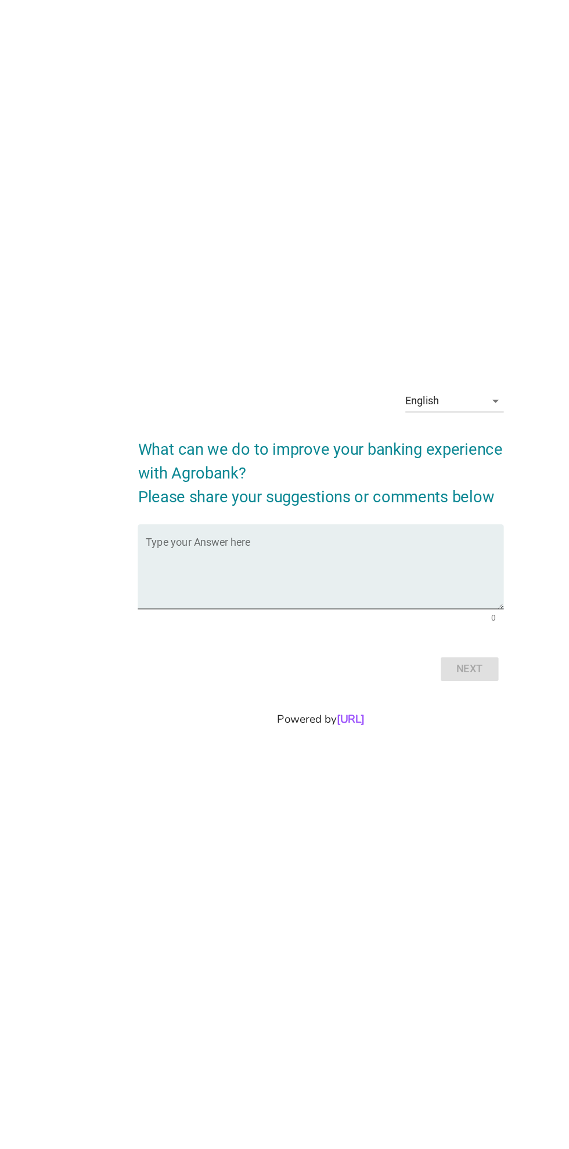
click at [359, 606] on textarea "Type your Answer here" at bounding box center [287, 575] width 316 height 61
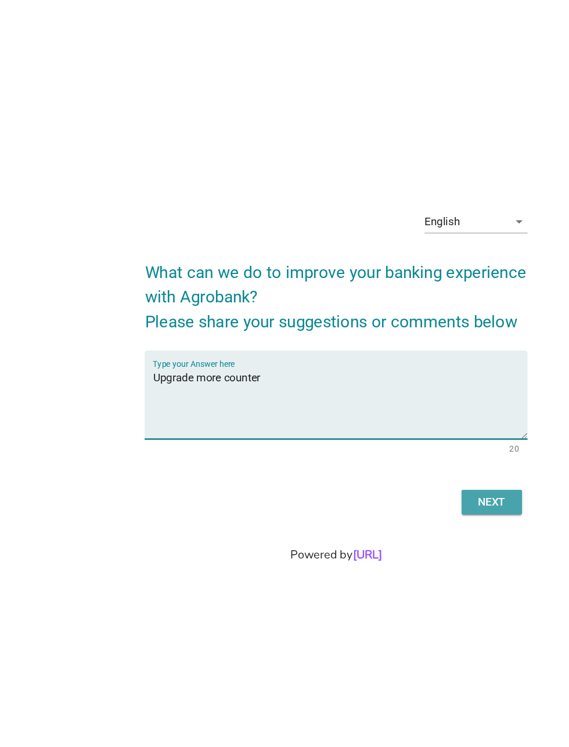
type textarea "Upgrade more counter"
click at [420, 465] on div "Next" at bounding box center [416, 458] width 32 height 14
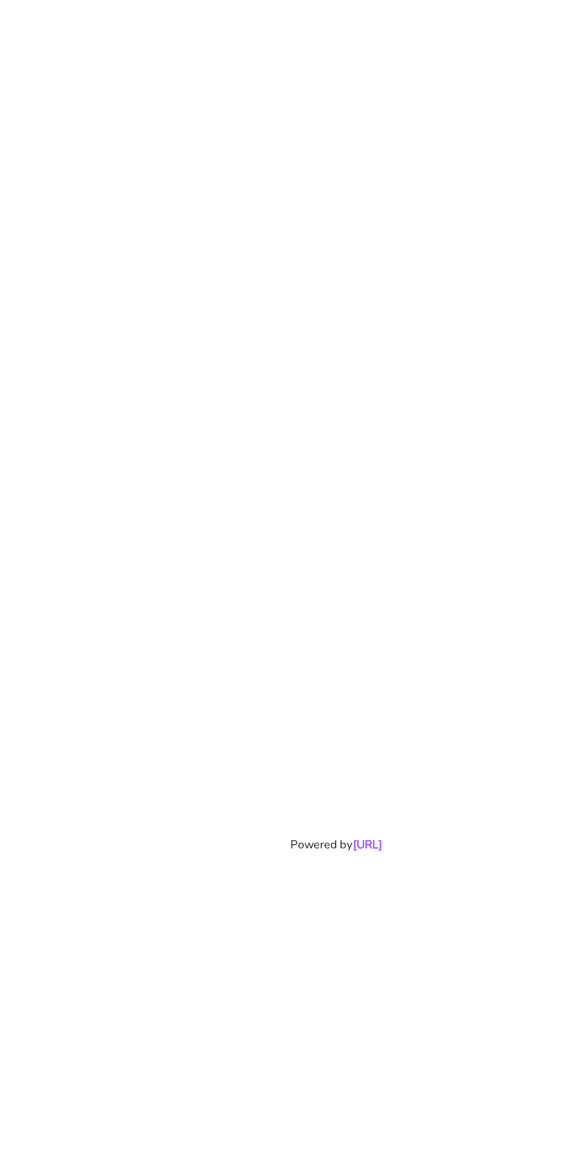
scroll to position [0, 0]
